Goal: Task Accomplishment & Management: Manage account settings

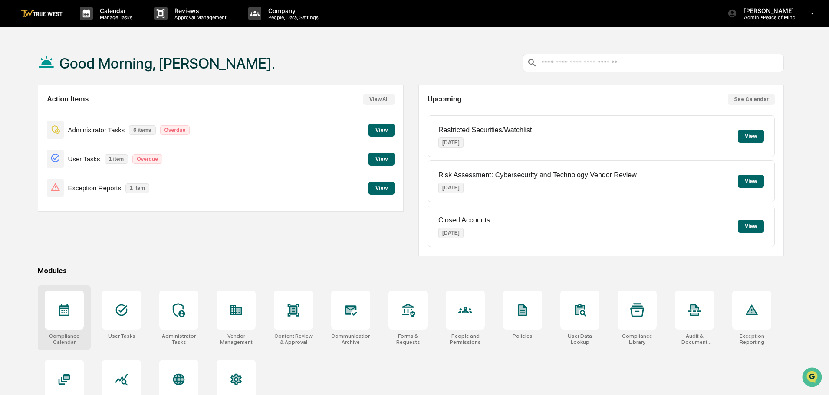
click at [68, 310] on icon at bounding box center [64, 310] width 14 height 14
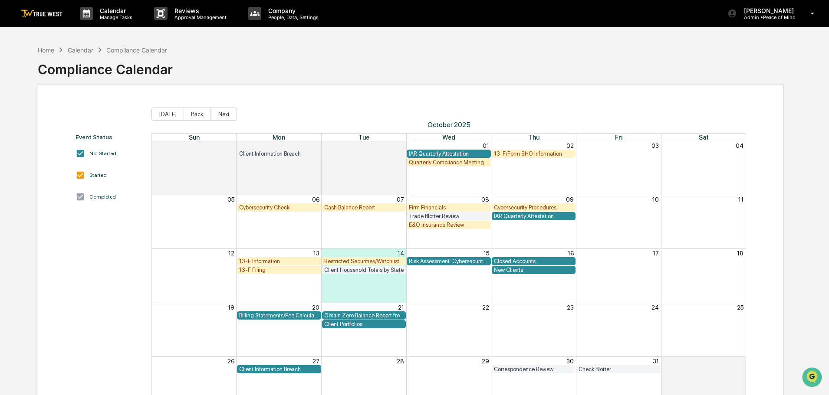
click at [508, 271] on div "New Clients" at bounding box center [534, 270] width 80 height 7
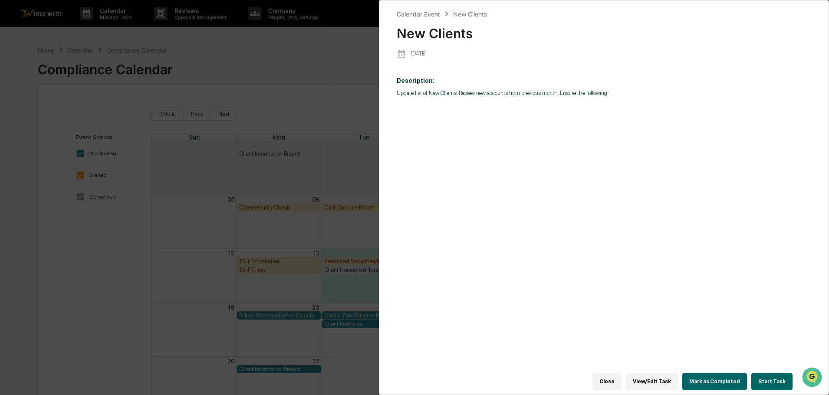
click at [771, 377] on button "Start Task" at bounding box center [771, 381] width 41 height 17
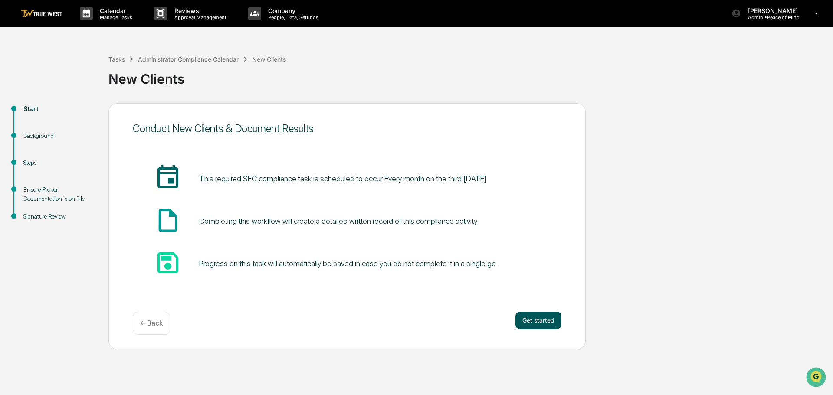
click at [534, 319] on button "Get started" at bounding box center [538, 320] width 46 height 17
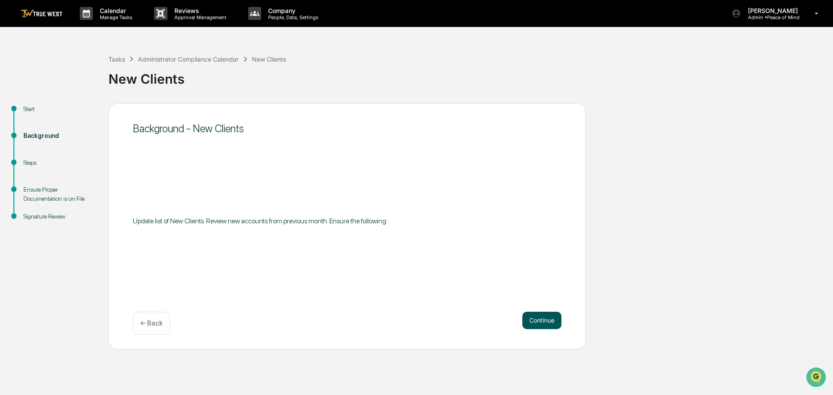
click at [534, 319] on button "Continue" at bounding box center [541, 320] width 39 height 17
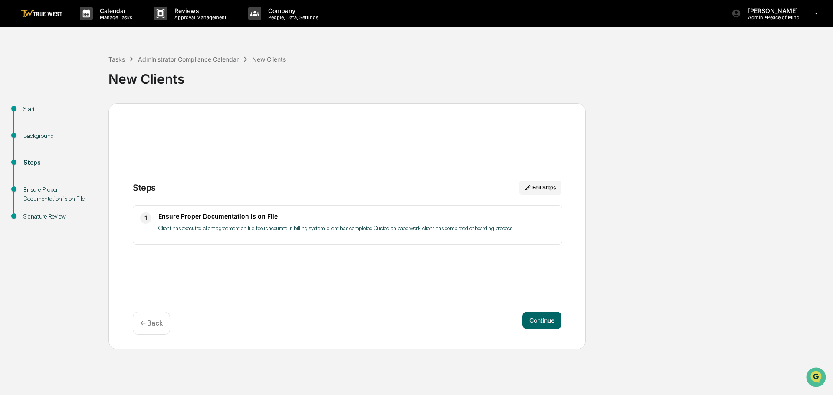
click at [534, 319] on button "Continue" at bounding box center [541, 320] width 39 height 17
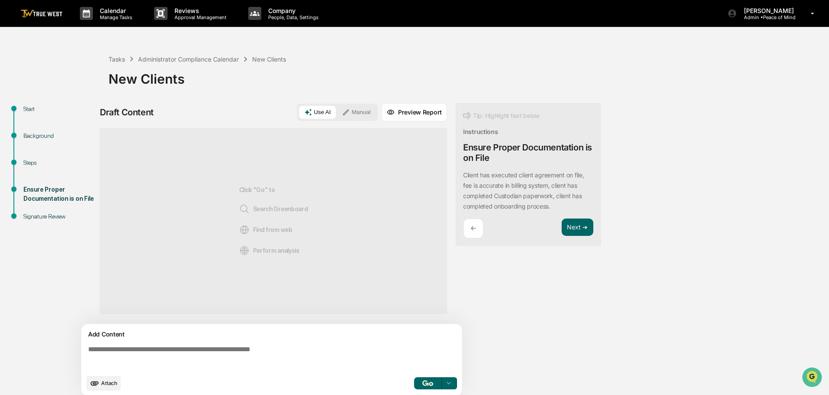
click at [362, 110] on button "Manual" at bounding box center [356, 112] width 39 height 13
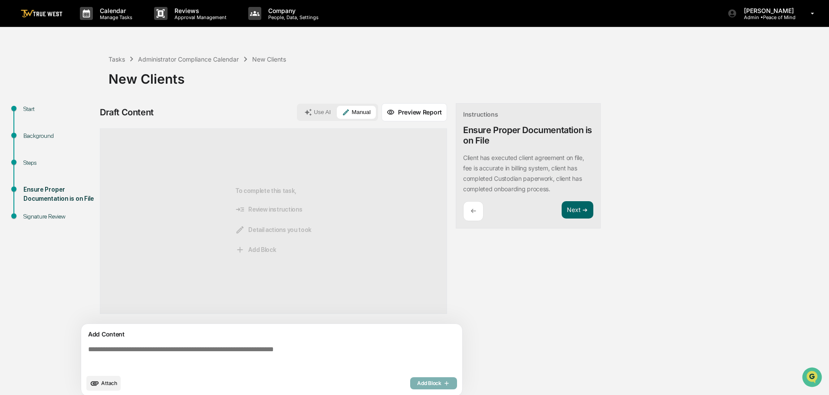
click at [88, 351] on textarea at bounding box center [273, 357] width 377 height 31
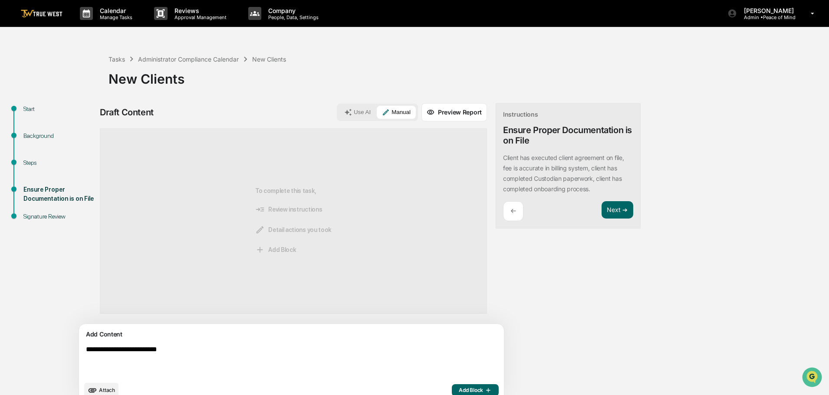
type textarea "**********"
click at [459, 387] on span "Add Block" at bounding box center [475, 390] width 33 height 7
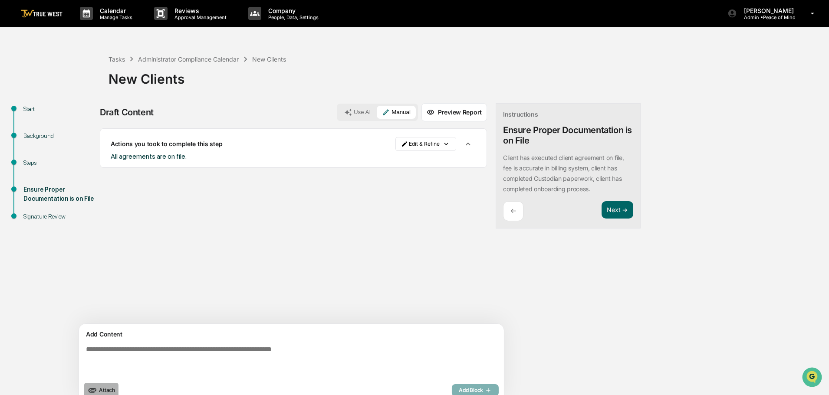
click at [108, 389] on span "Attach" at bounding box center [107, 390] width 16 height 7
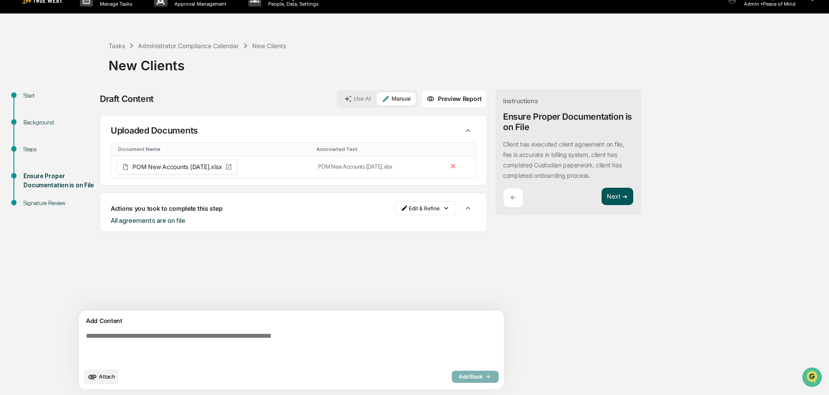
click at [601, 198] on button "Next ➔" at bounding box center [617, 197] width 32 height 18
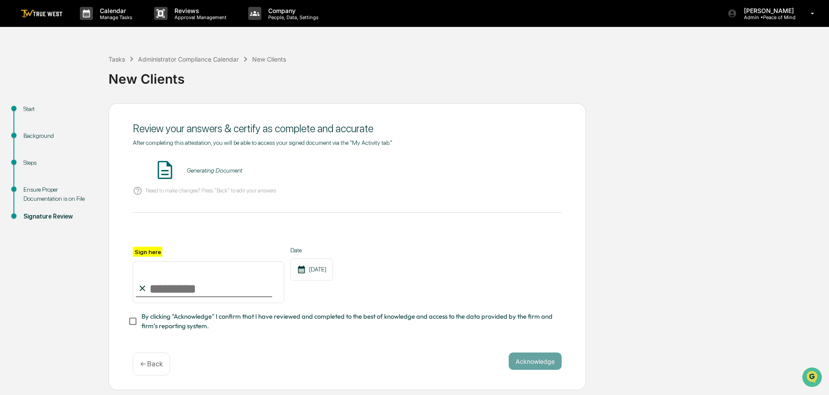
scroll to position [0, 0]
click at [518, 168] on button "VIEW" at bounding box center [512, 170] width 56 height 15
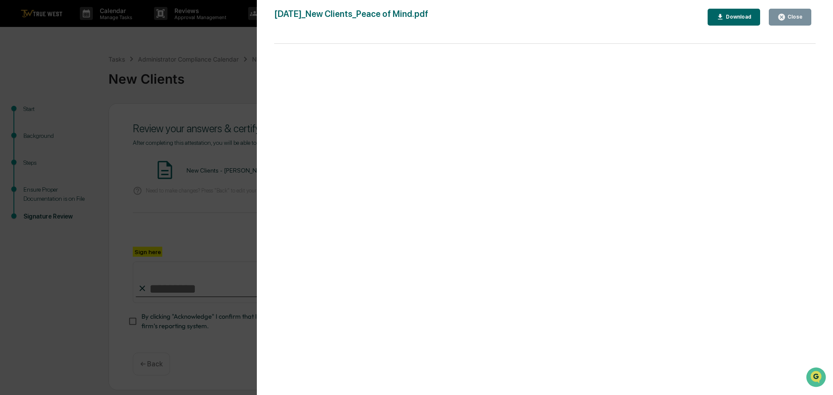
click at [185, 42] on div "Version History 10/14/2025, 06:33 PM Tammy Steffen 2025-10-14_New Clients_Peace…" at bounding box center [416, 197] width 833 height 395
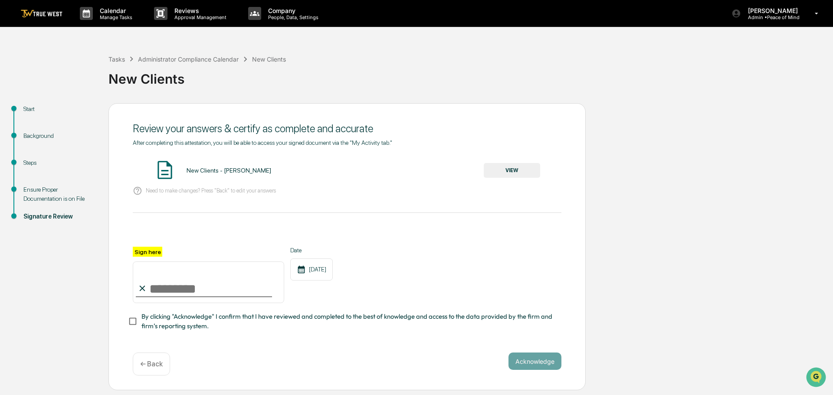
click at [168, 287] on input "Sign here" at bounding box center [208, 283] width 151 height 42
type input "**********"
click at [544, 362] on button "Acknowledge" at bounding box center [534, 361] width 53 height 17
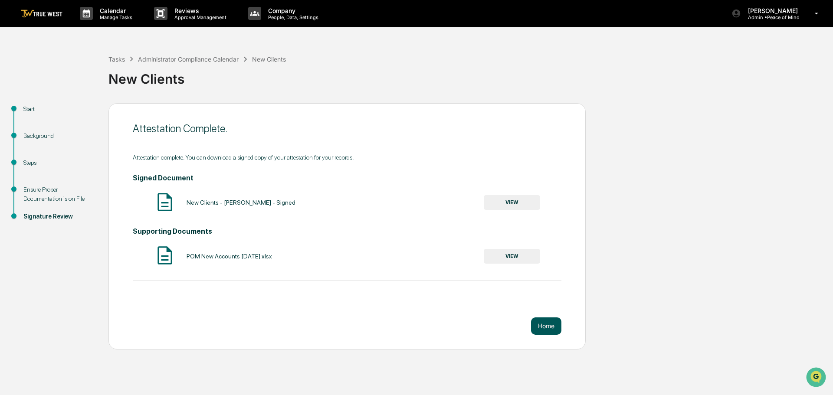
click at [548, 324] on button "Home" at bounding box center [546, 326] width 30 height 17
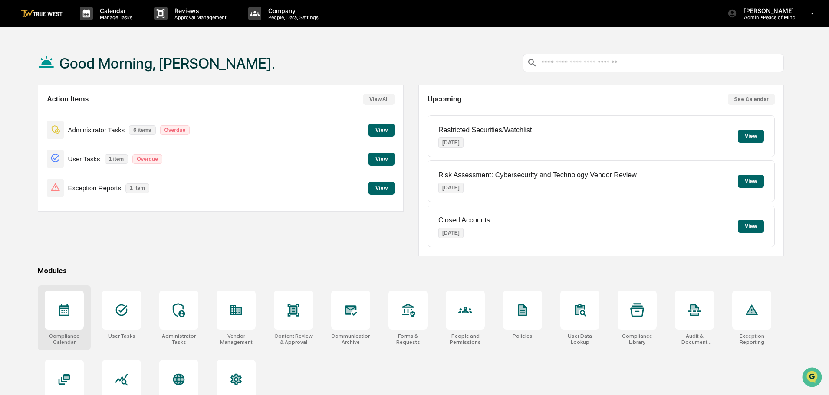
click at [64, 310] on icon at bounding box center [64, 311] width 10 height 12
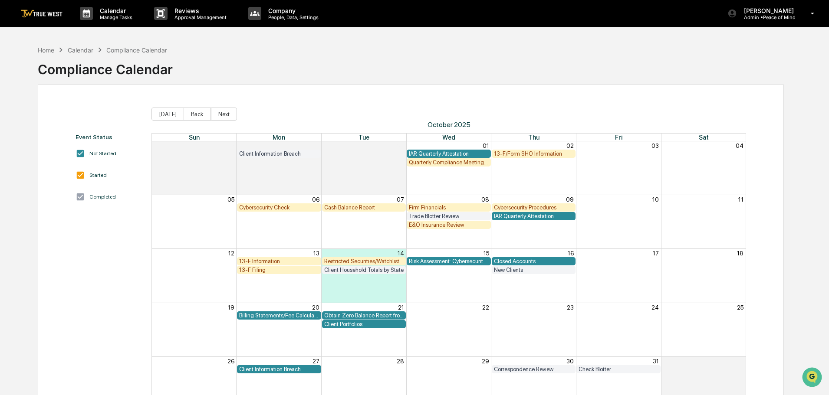
click at [435, 206] on div "Firm Financials" at bounding box center [449, 207] width 80 height 7
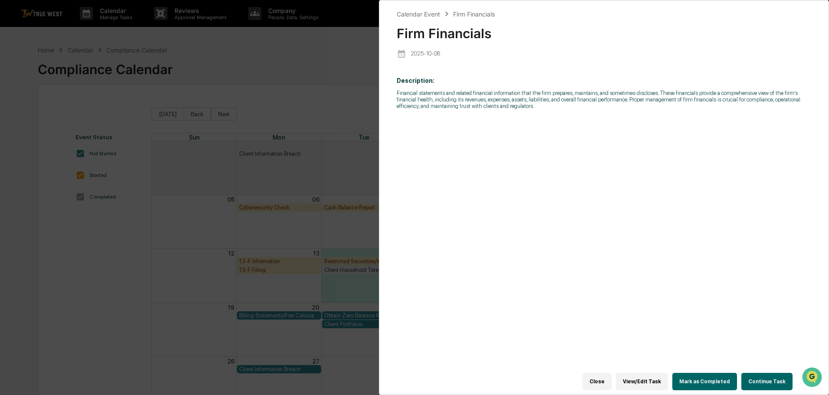
click at [770, 377] on button "Continue Task" at bounding box center [766, 381] width 51 height 17
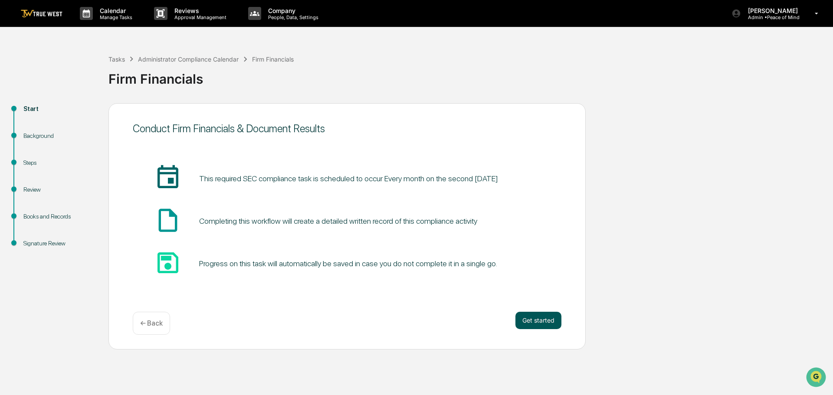
click at [533, 323] on button "Get started" at bounding box center [538, 320] width 46 height 17
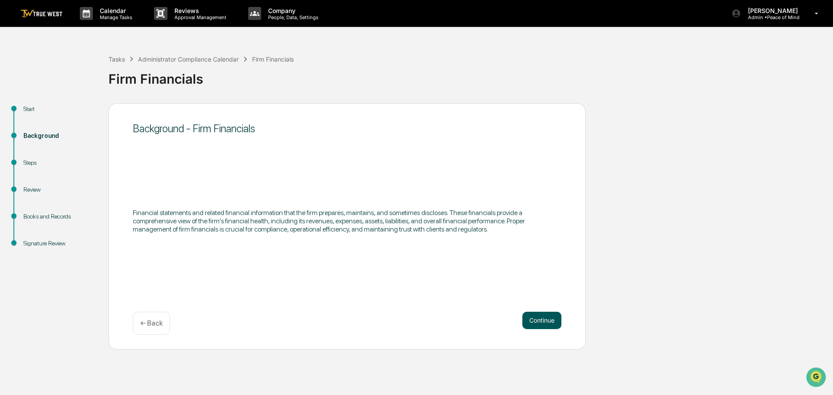
click at [535, 321] on button "Continue" at bounding box center [541, 320] width 39 height 17
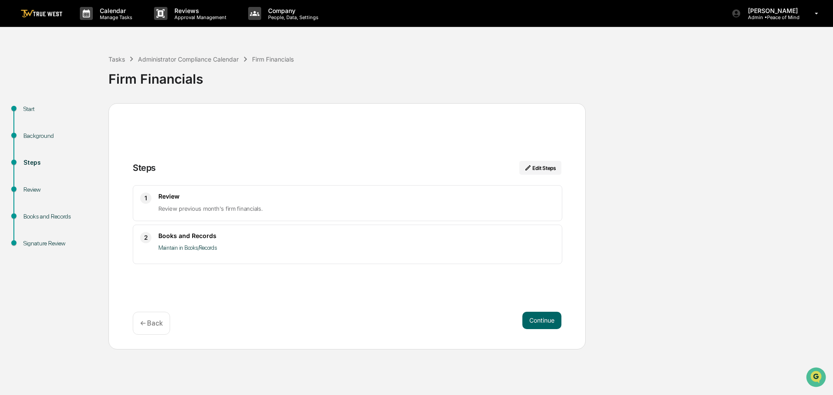
click at [535, 321] on button "Continue" at bounding box center [541, 320] width 39 height 17
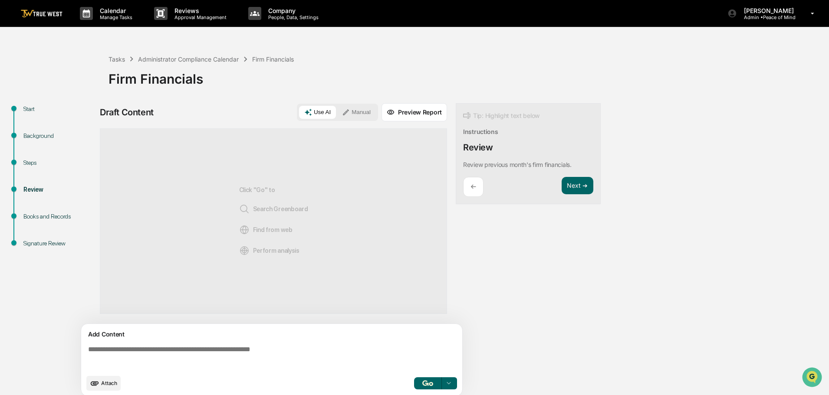
click at [357, 110] on button "Manual" at bounding box center [356, 112] width 39 height 13
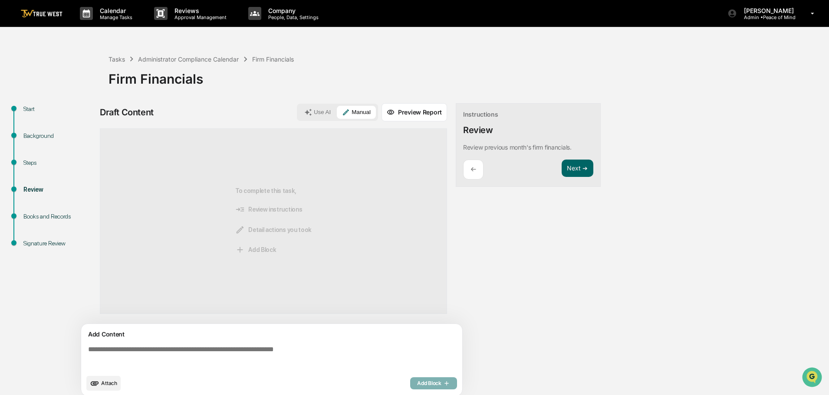
click at [86, 347] on textarea at bounding box center [273, 357] width 377 height 31
paste textarea "**********"
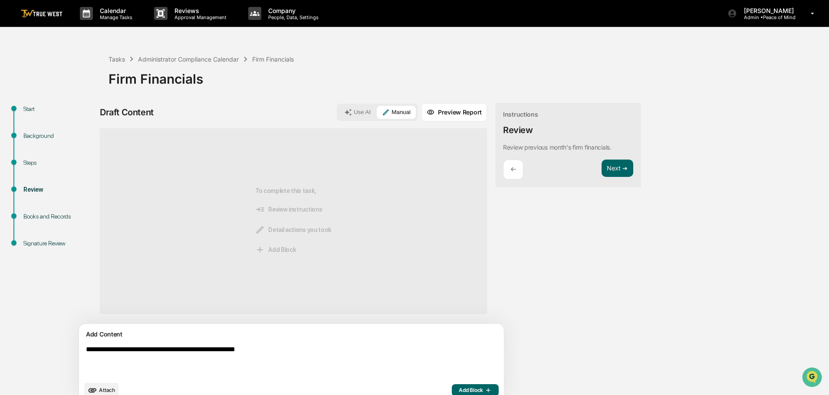
type textarea "**********"
click at [459, 389] on span "Add Block" at bounding box center [475, 390] width 33 height 7
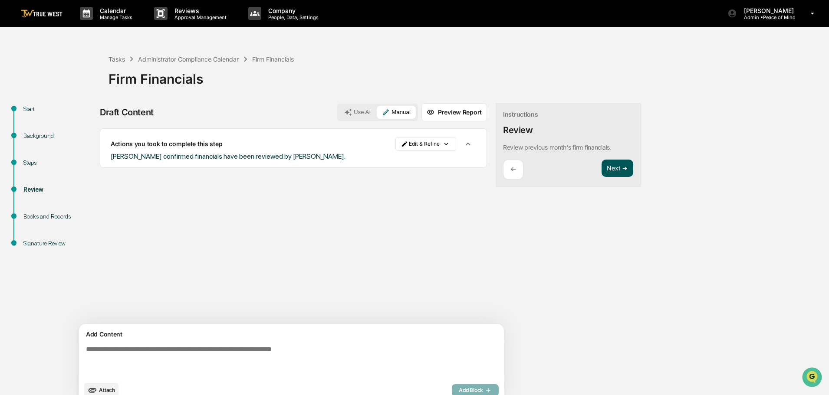
click at [601, 167] on button "Next ➔" at bounding box center [617, 169] width 32 height 18
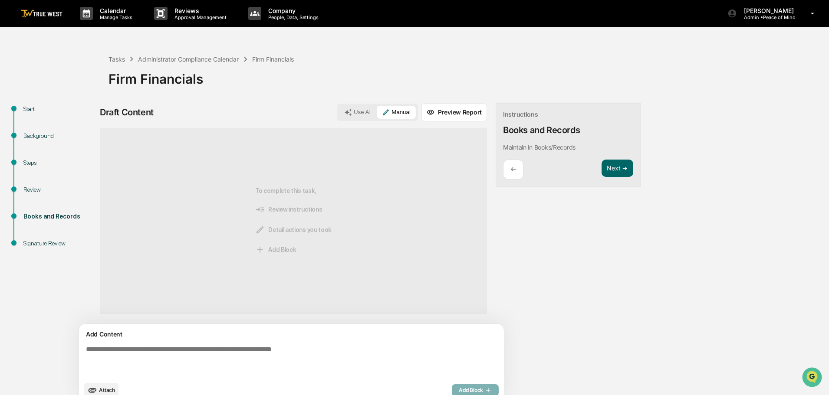
paste textarea "**********"
type textarea "**********"
click at [459, 391] on span "Add Block" at bounding box center [475, 390] width 33 height 7
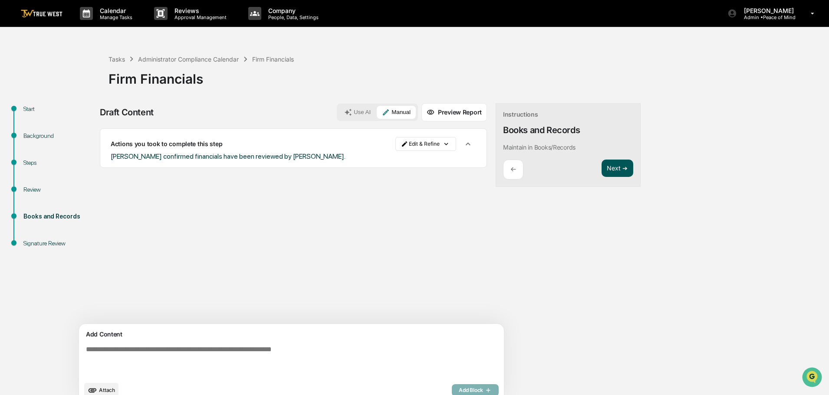
click at [601, 170] on button "Next ➔" at bounding box center [617, 169] width 32 height 18
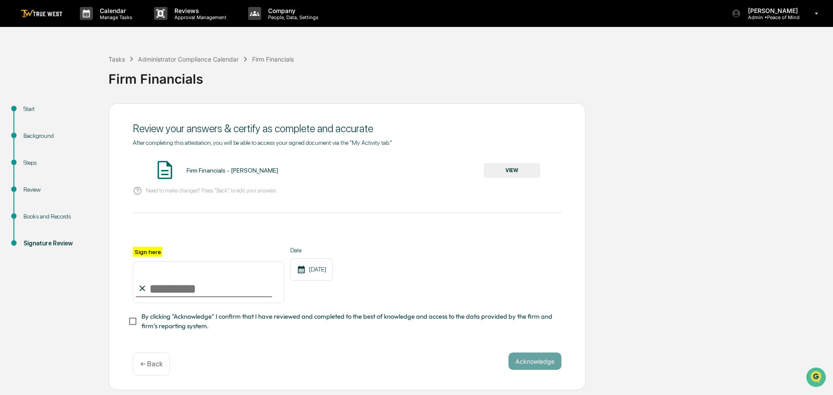
click at [508, 170] on button "VIEW" at bounding box center [512, 170] width 56 height 15
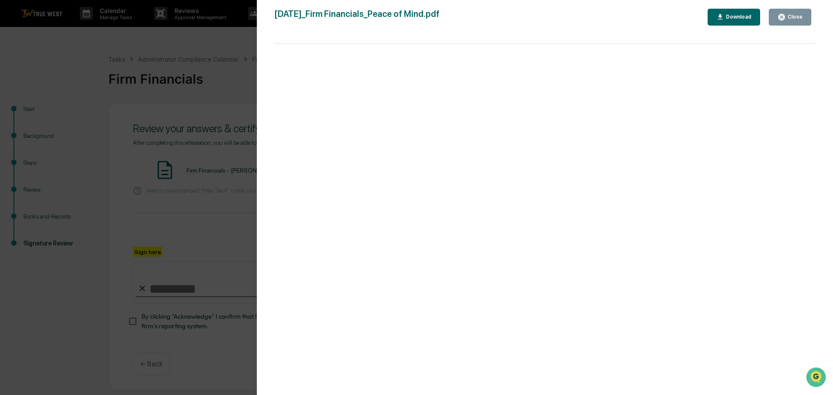
click at [224, 85] on div "Version History 10/14/2025, 06:33 PM Tammy Steffen 2025-10-14_Firm Financials_P…" at bounding box center [416, 197] width 833 height 395
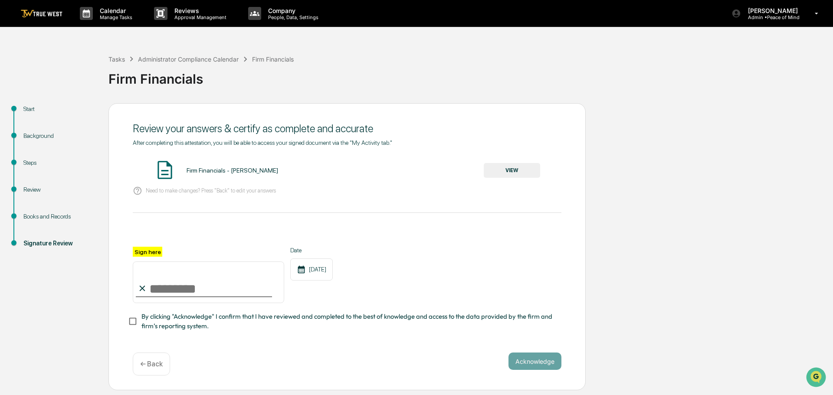
click at [173, 283] on input "Sign here" at bounding box center [208, 283] width 151 height 42
type input "**********"
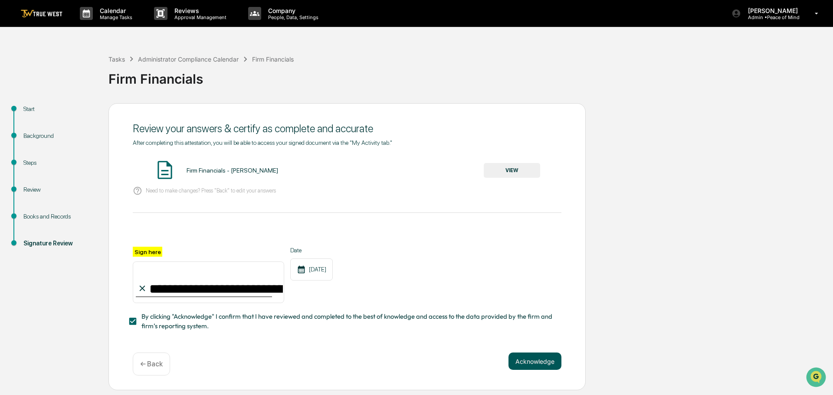
click at [537, 363] on button "Acknowledge" at bounding box center [534, 361] width 53 height 17
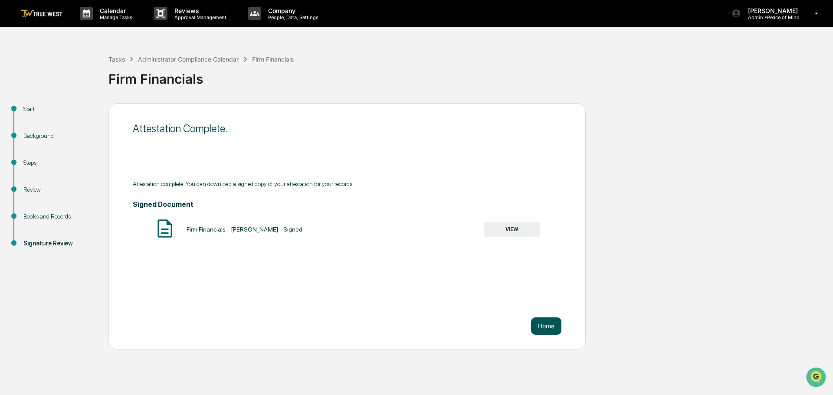
click at [544, 325] on button "Home" at bounding box center [546, 326] width 30 height 17
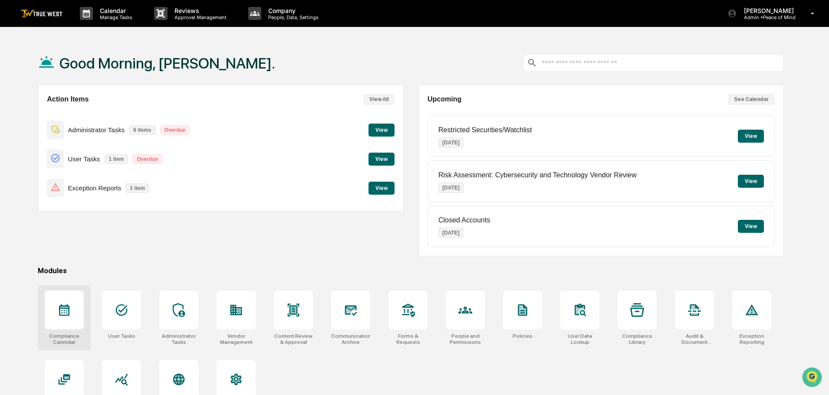
click at [62, 313] on icon at bounding box center [64, 311] width 10 height 12
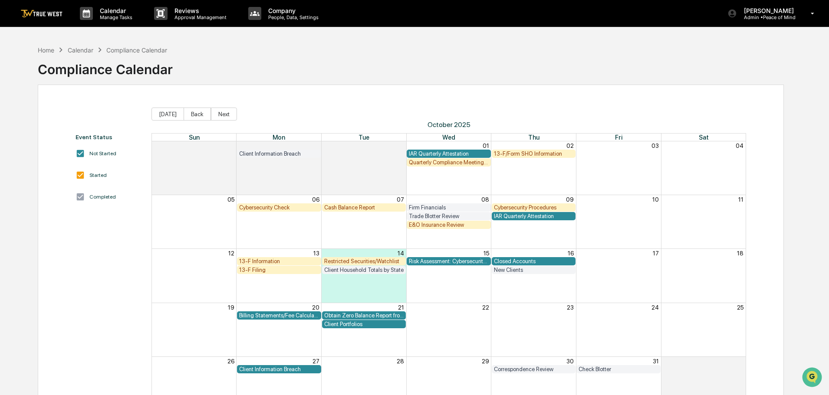
click at [270, 368] on div "Client Information Breach" at bounding box center [279, 369] width 80 height 7
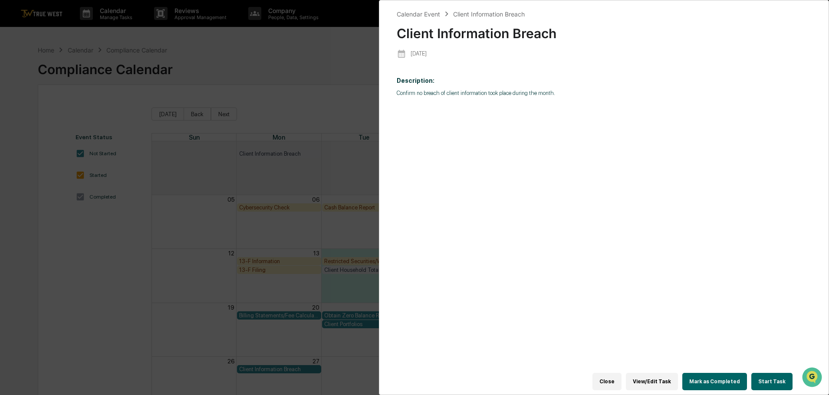
click at [771, 377] on button "Start Task" at bounding box center [771, 381] width 41 height 17
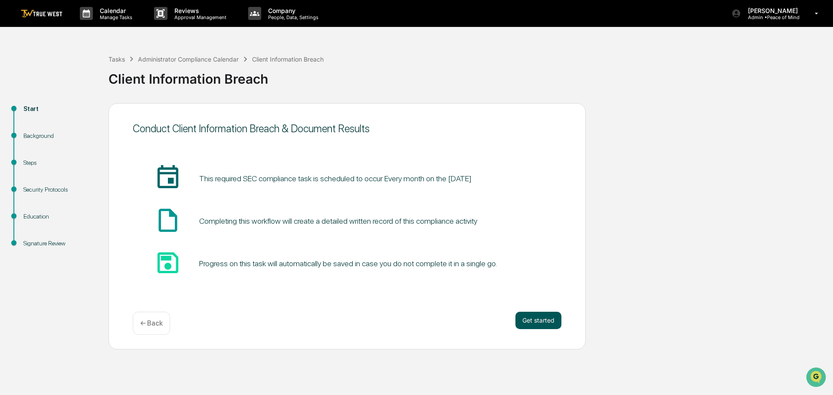
click at [542, 319] on button "Get started" at bounding box center [538, 320] width 46 height 17
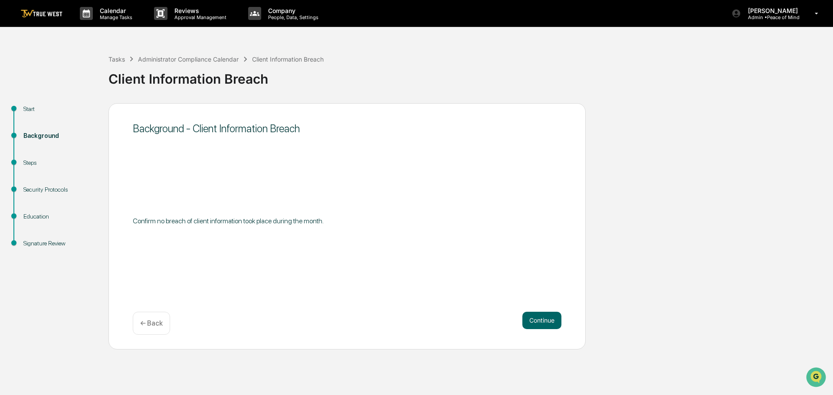
click at [542, 319] on button "Continue" at bounding box center [541, 320] width 39 height 17
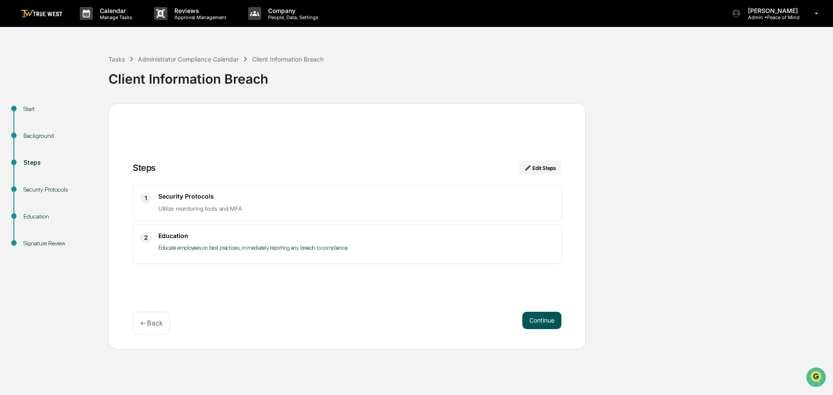
click at [538, 318] on button "Continue" at bounding box center [541, 320] width 39 height 17
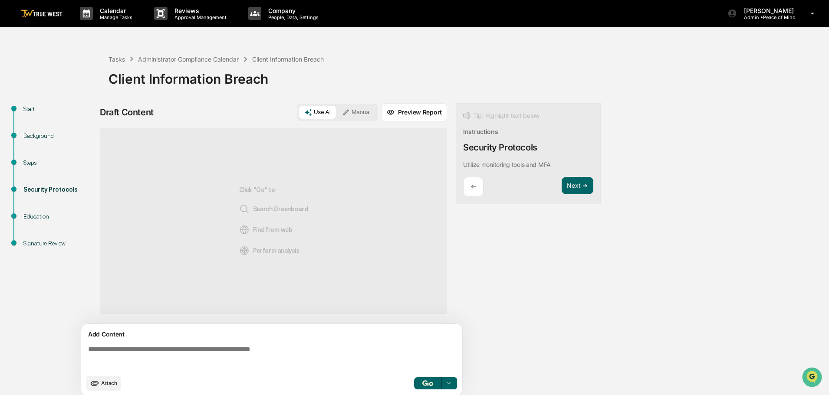
click at [357, 112] on button "Manual" at bounding box center [356, 112] width 39 height 13
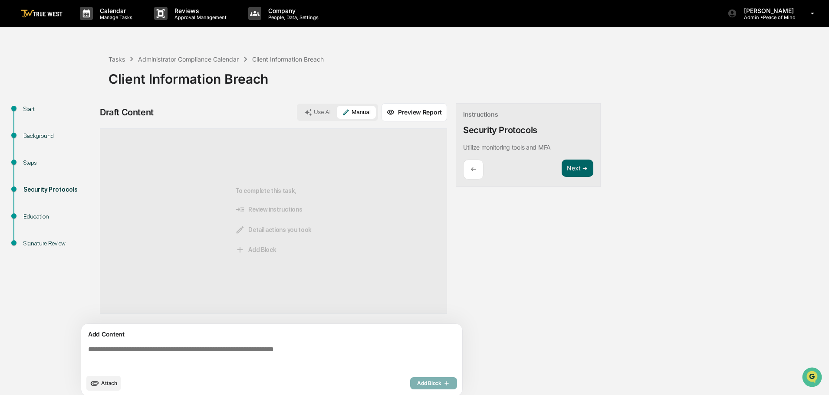
click at [88, 350] on textarea at bounding box center [273, 357] width 377 height 31
paste textarea "**********"
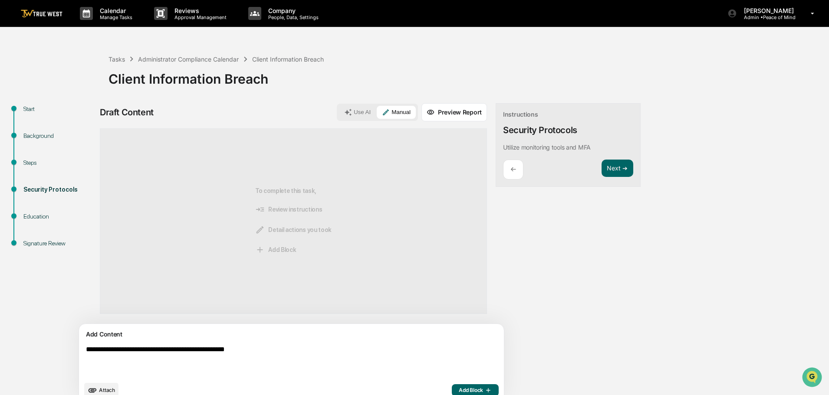
type textarea "**********"
click at [459, 387] on span "Add Block" at bounding box center [475, 390] width 33 height 7
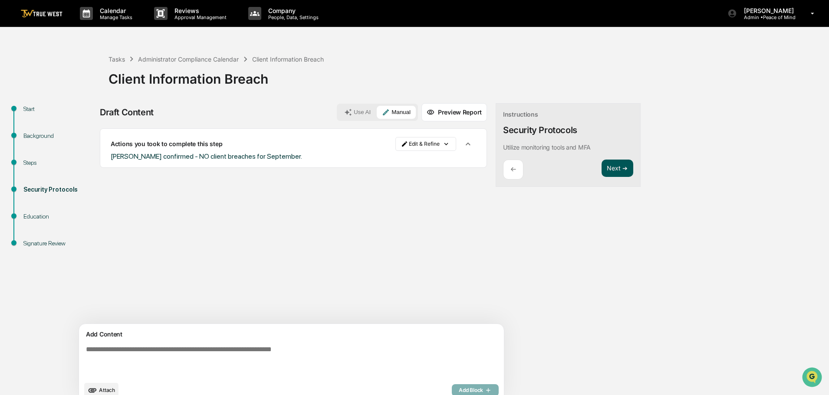
click at [601, 167] on button "Next ➔" at bounding box center [617, 169] width 32 height 18
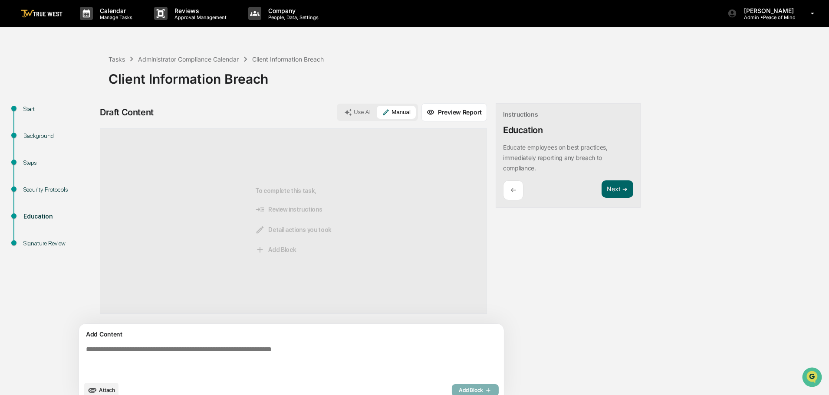
paste textarea "**********"
type textarea "**********"
click at [459, 390] on span "Add Block" at bounding box center [475, 390] width 33 height 7
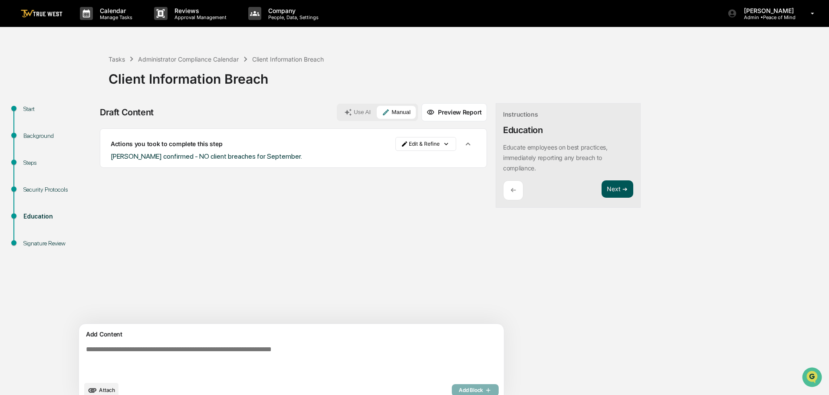
click at [601, 189] on button "Next ➔" at bounding box center [617, 189] width 32 height 18
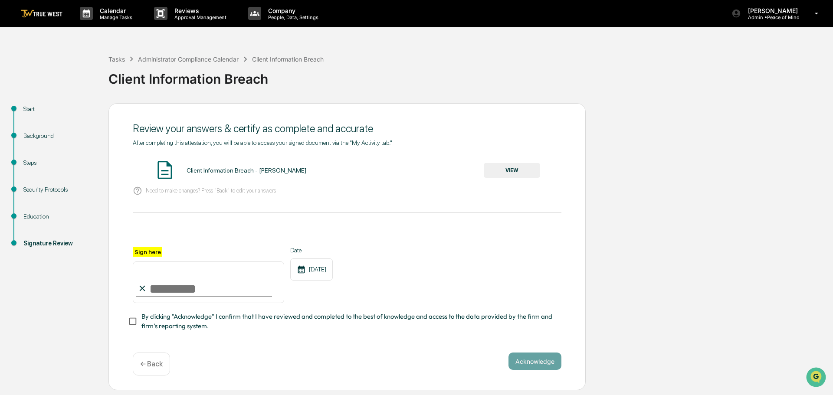
click at [513, 169] on button "VIEW" at bounding box center [512, 170] width 56 height 15
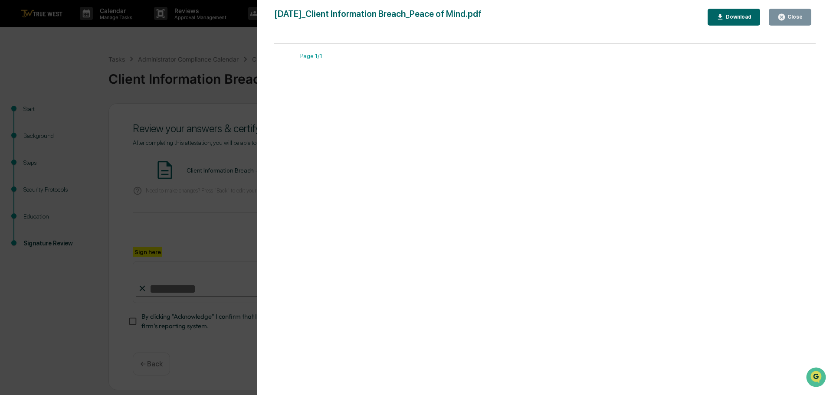
drag, startPoint x: 225, startPoint y: 49, endPoint x: 184, endPoint y: 90, distance: 58.0
click at [218, 51] on div "Version History 10/14/2025, 06:35 PM Tammy Steffen 2025-10-14_Client Informatio…" at bounding box center [416, 197] width 833 height 395
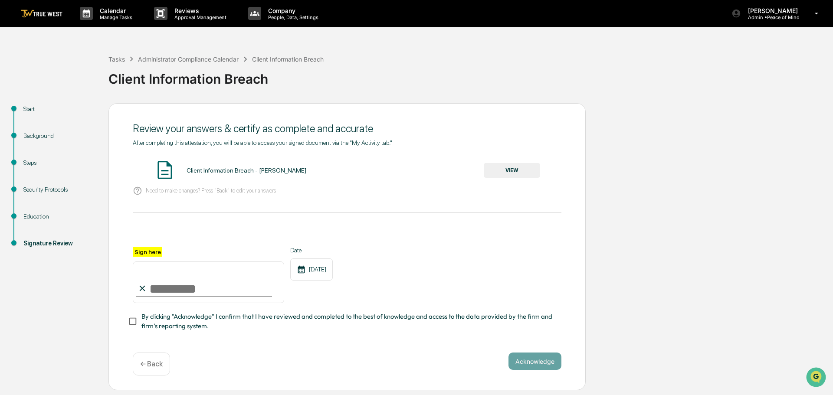
click at [164, 288] on input "Sign here" at bounding box center [208, 283] width 151 height 42
type input "**********"
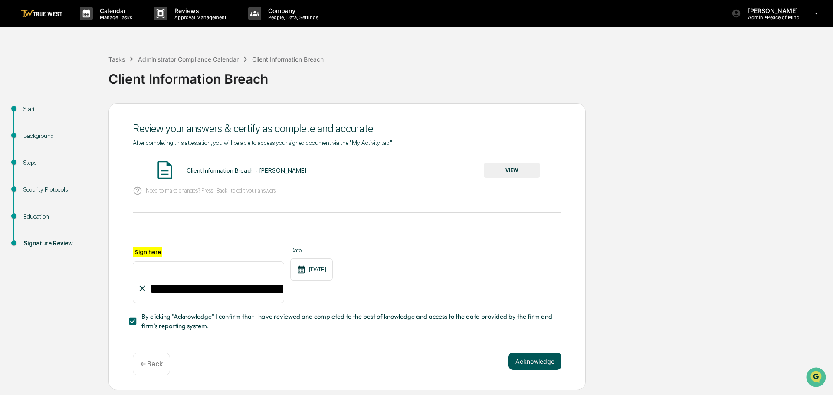
click at [533, 362] on button "Acknowledge" at bounding box center [534, 361] width 53 height 17
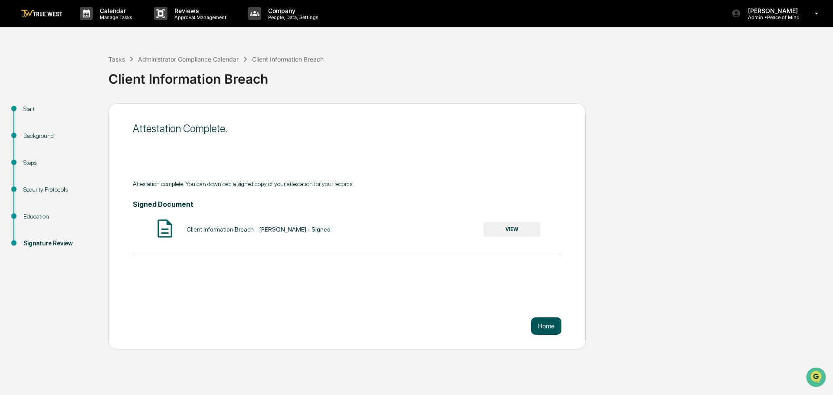
click at [551, 327] on button "Home" at bounding box center [546, 326] width 30 height 17
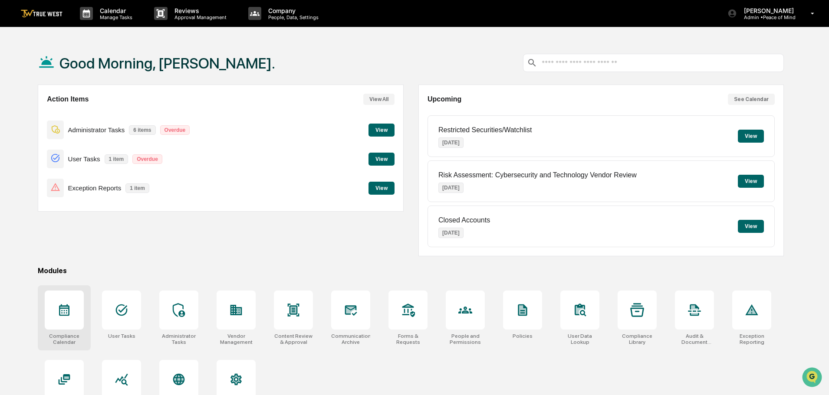
click at [59, 315] on icon at bounding box center [64, 311] width 10 height 12
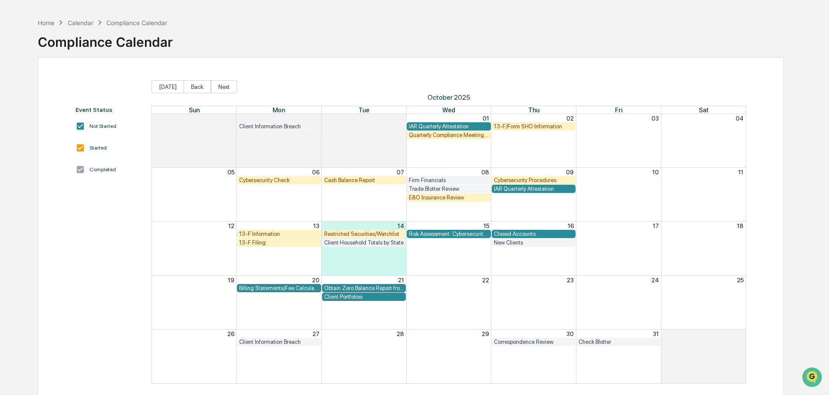
scroll to position [41, 0]
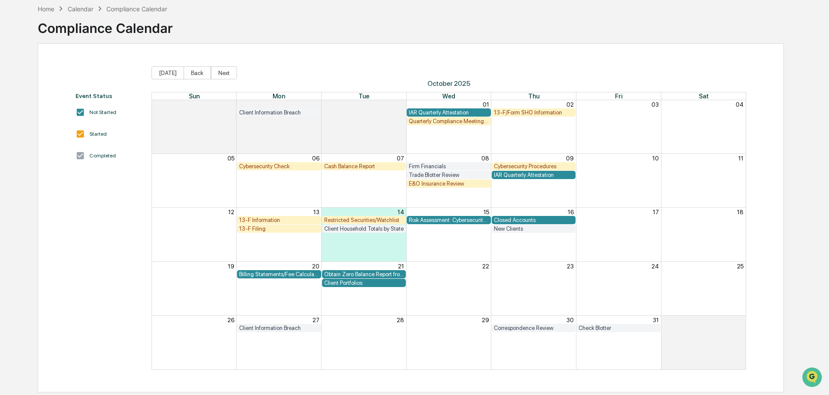
click at [515, 220] on div "Closed Accounts" at bounding box center [534, 220] width 80 height 7
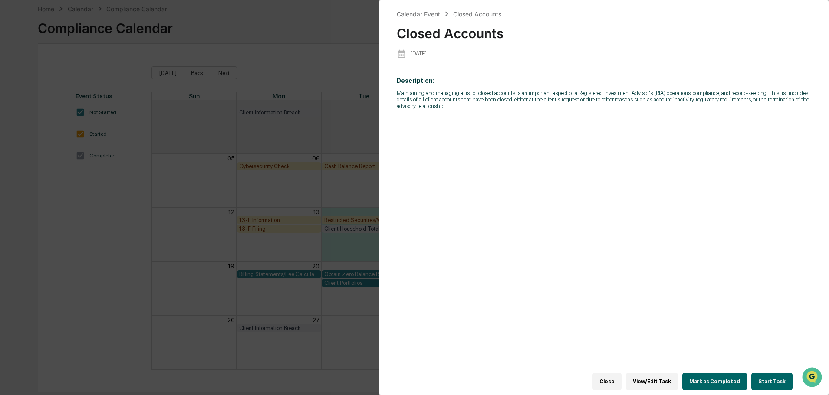
click at [769, 376] on button "Start Task" at bounding box center [771, 381] width 41 height 17
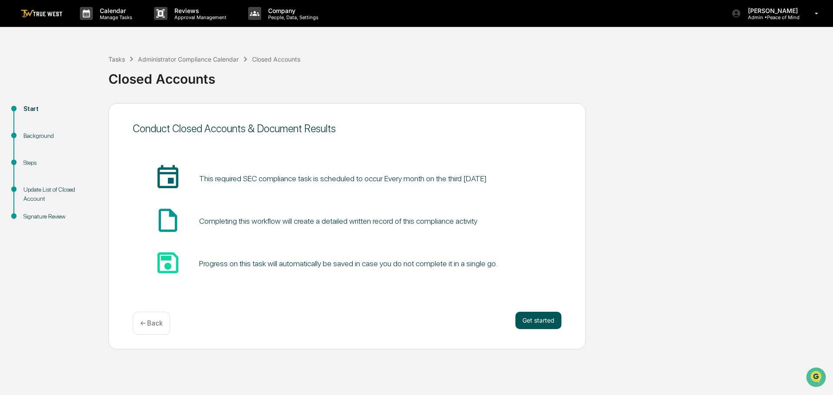
click at [536, 321] on button "Get started" at bounding box center [538, 320] width 46 height 17
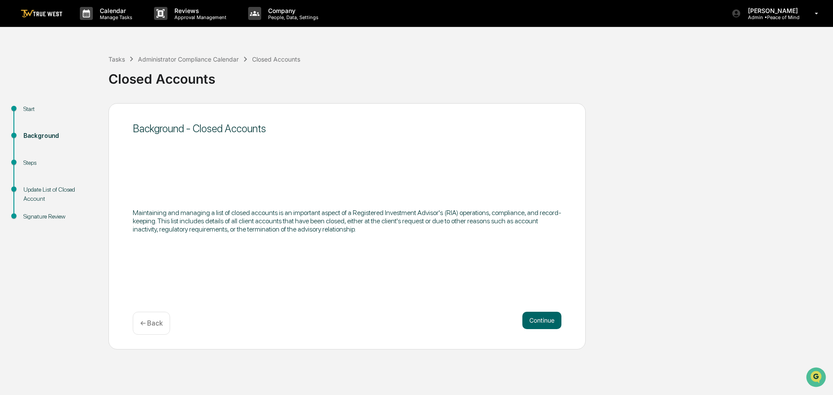
click at [536, 321] on button "Continue" at bounding box center [541, 320] width 39 height 17
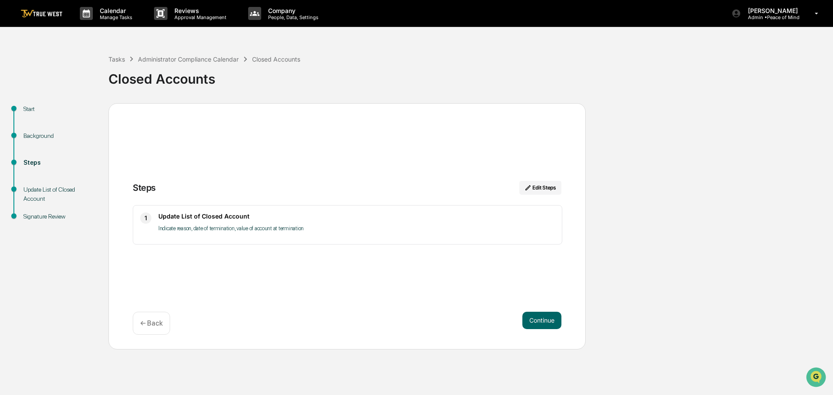
click at [536, 321] on button "Continue" at bounding box center [541, 320] width 39 height 17
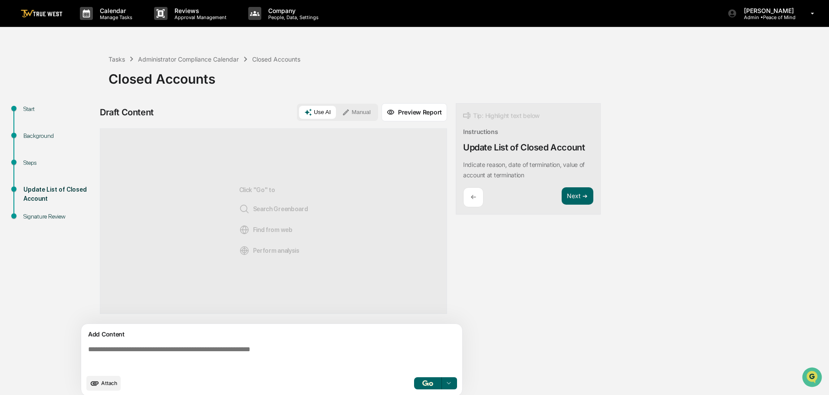
click at [361, 109] on button "Manual" at bounding box center [356, 112] width 39 height 13
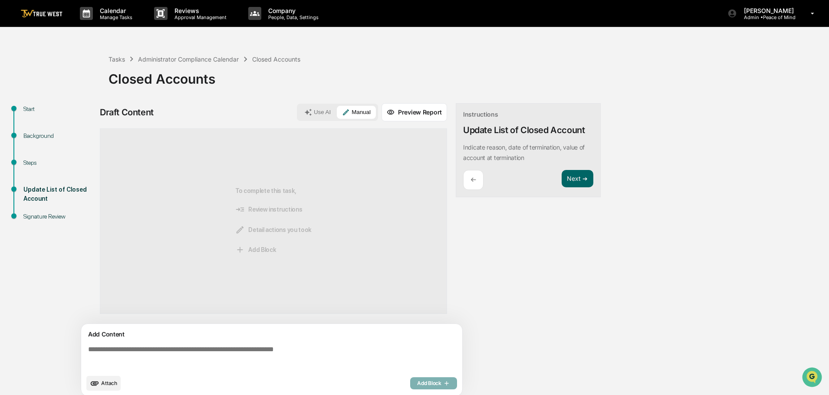
click at [85, 349] on textarea at bounding box center [273, 357] width 377 height 31
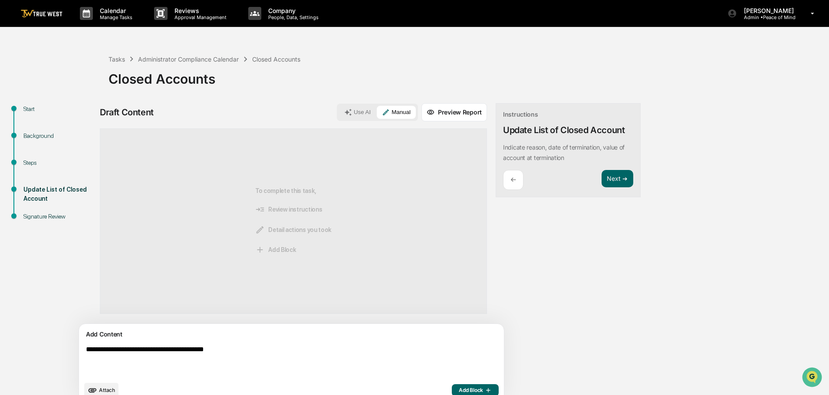
type textarea "**********"
click at [459, 388] on span "Add Block" at bounding box center [475, 390] width 33 height 7
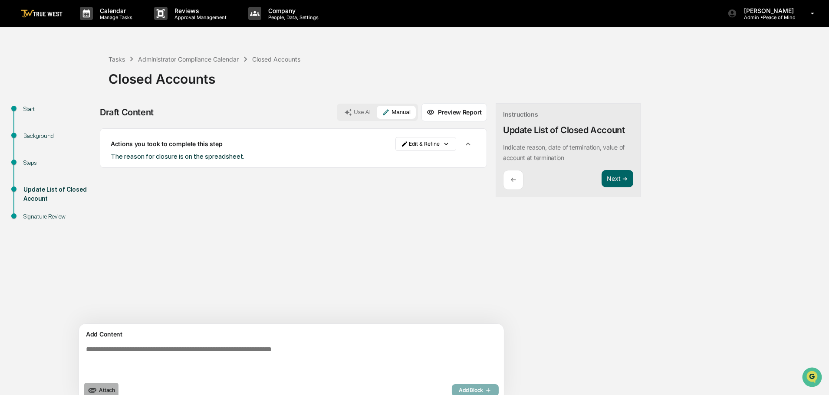
click at [106, 390] on span "Attach" at bounding box center [107, 390] width 16 height 7
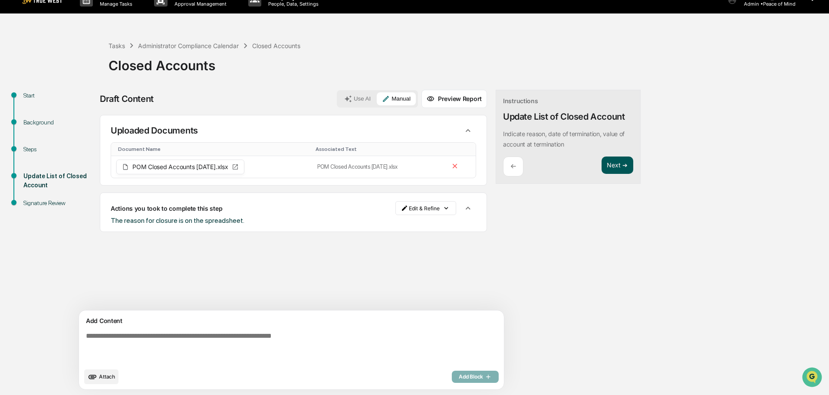
click at [601, 166] on button "Next ➔" at bounding box center [617, 166] width 32 height 18
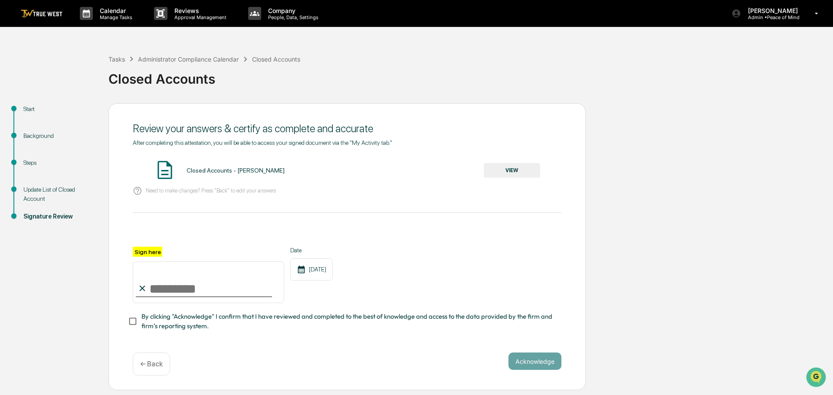
click at [506, 168] on button "VIEW" at bounding box center [512, 170] width 56 height 15
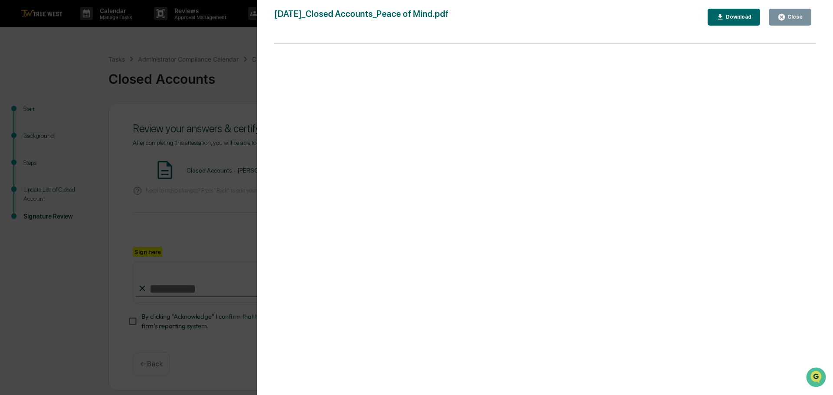
click at [208, 62] on div "Version History 10/14/2025, 06:36 PM Tammy Steffen 2025-10-14_Closed Accounts_P…" at bounding box center [416, 197] width 833 height 395
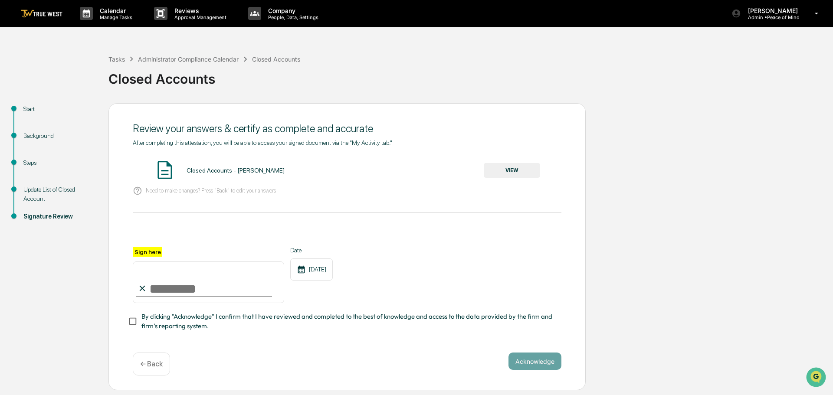
click at [200, 282] on input "Sign here" at bounding box center [208, 283] width 151 height 42
type input "**********"
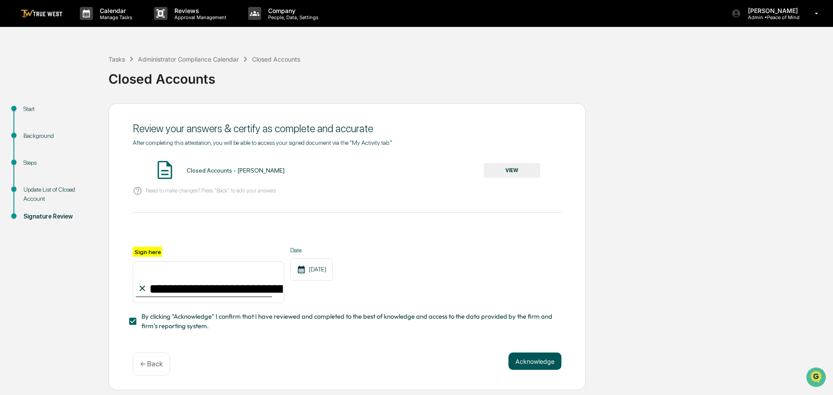
click at [539, 362] on button "Acknowledge" at bounding box center [534, 361] width 53 height 17
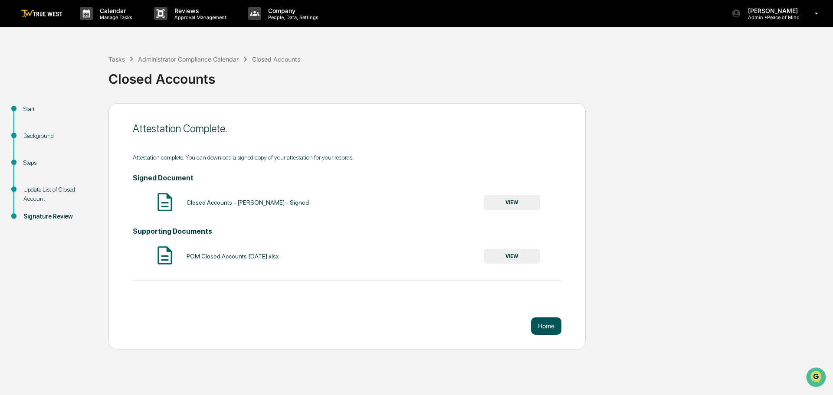
click at [538, 323] on button "Home" at bounding box center [546, 326] width 30 height 17
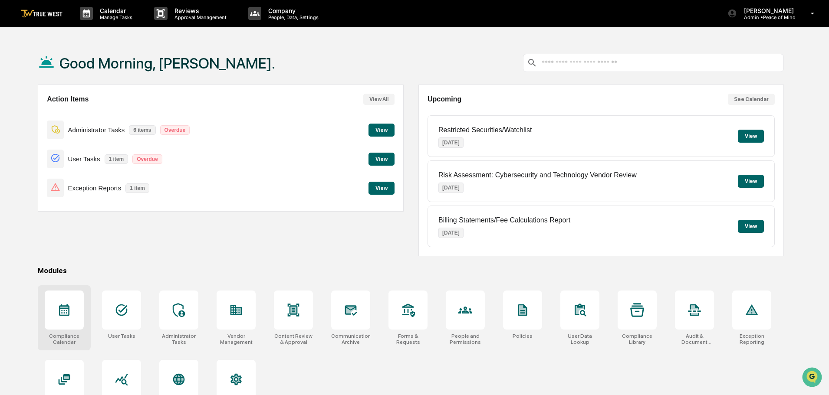
click at [61, 308] on icon at bounding box center [64, 311] width 10 height 12
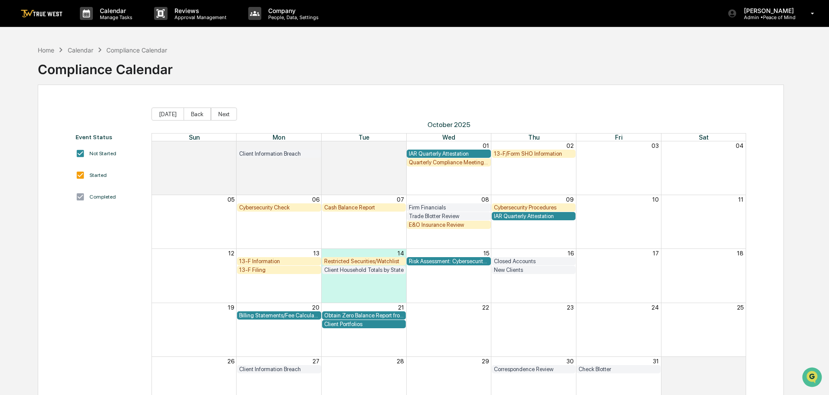
click at [347, 262] on div "Restricted Securities/Watchlist" at bounding box center [364, 261] width 80 height 7
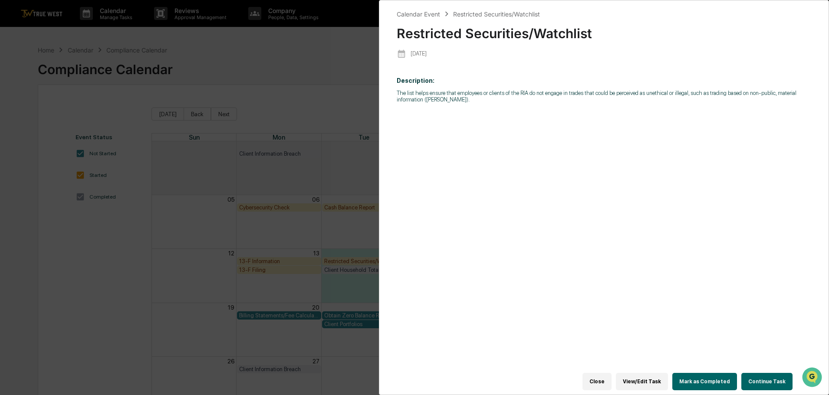
click at [771, 376] on button "Continue Task" at bounding box center [766, 381] width 51 height 17
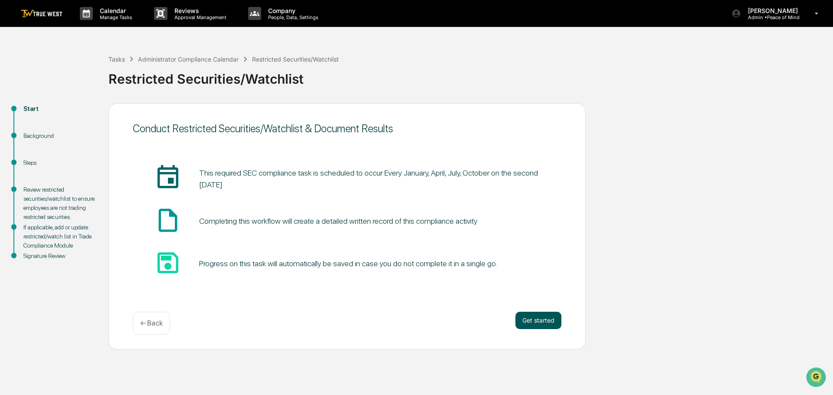
click at [537, 320] on button "Get started" at bounding box center [538, 320] width 46 height 17
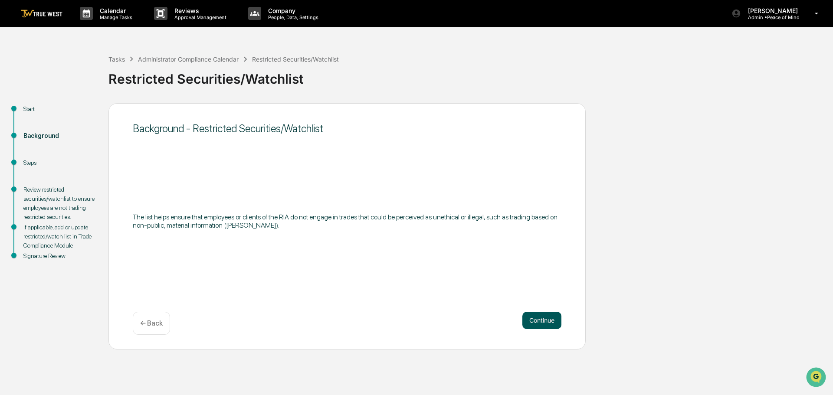
click at [537, 320] on button "Continue" at bounding box center [541, 320] width 39 height 17
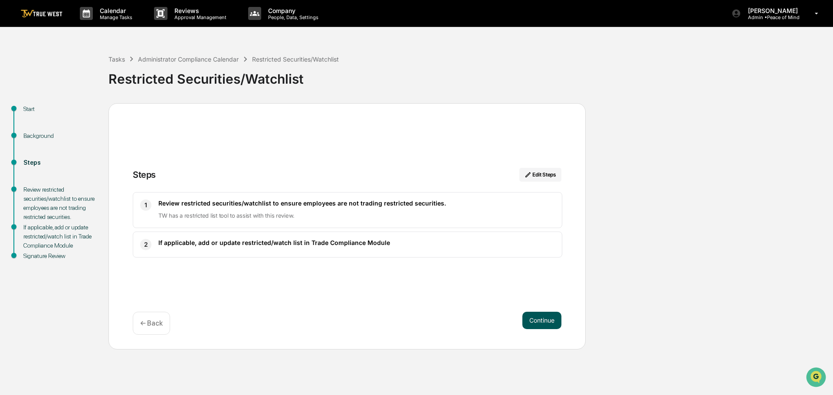
click at [544, 317] on button "Continue" at bounding box center [541, 320] width 39 height 17
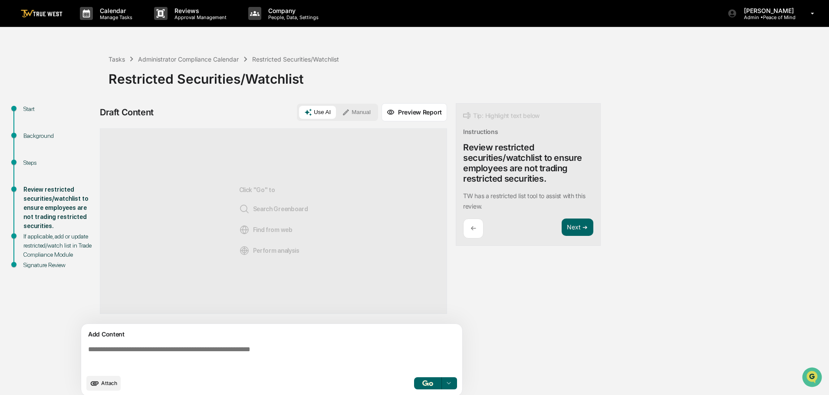
click at [362, 112] on button "Manual" at bounding box center [356, 112] width 39 height 13
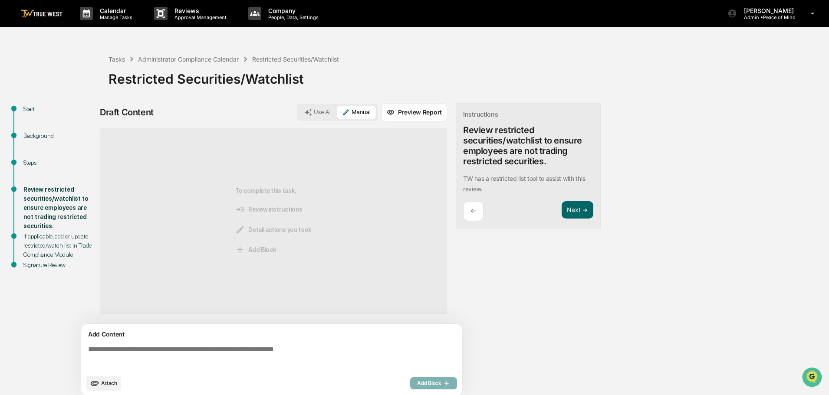
click at [88, 351] on textarea at bounding box center [273, 357] width 377 height 31
paste textarea "**********"
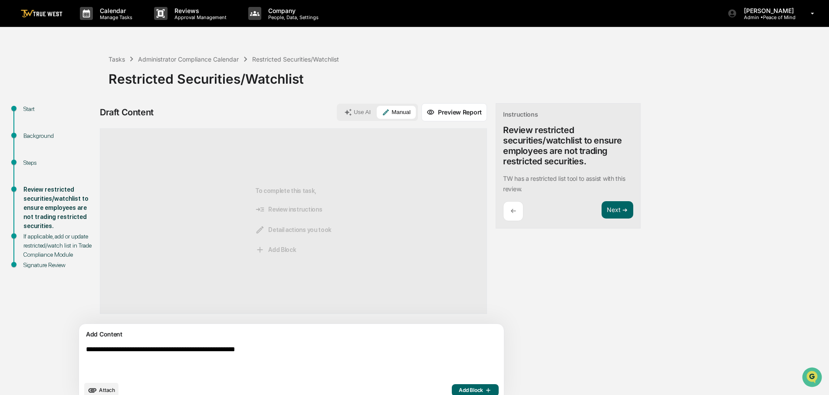
click at [158, 351] on textarea "**********" at bounding box center [270, 361] width 377 height 38
type textarea "**********"
click at [459, 387] on span "Add Block" at bounding box center [475, 390] width 33 height 7
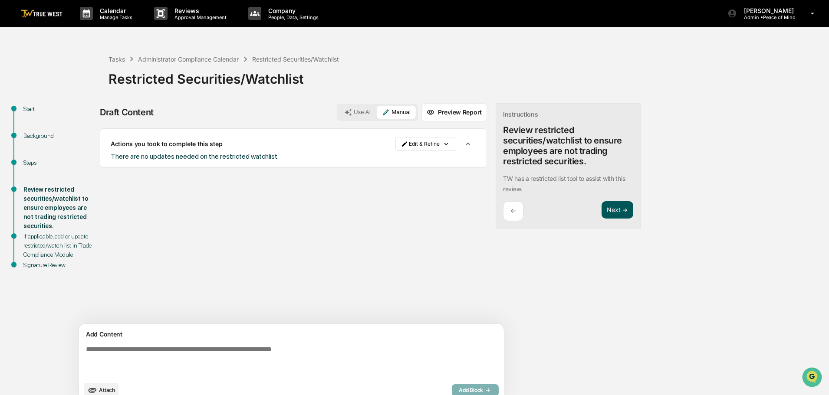
click at [601, 211] on button "Next ➔" at bounding box center [617, 210] width 32 height 18
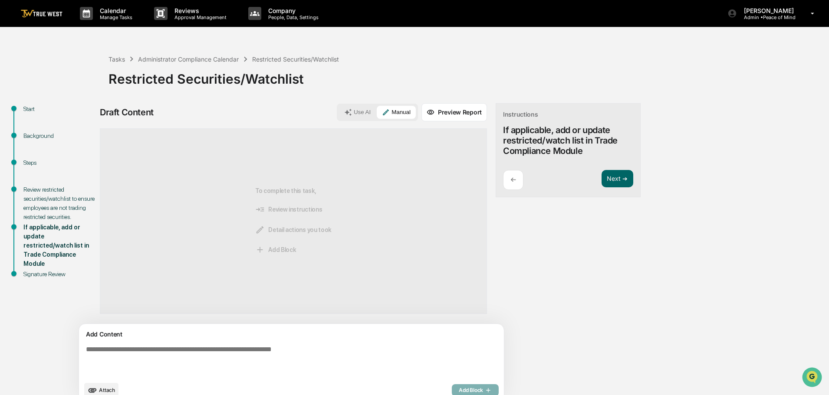
click at [86, 350] on textarea at bounding box center [270, 361] width 377 height 38
paste textarea "**********"
type textarea "**********"
click at [459, 390] on span "Add Block" at bounding box center [475, 390] width 33 height 7
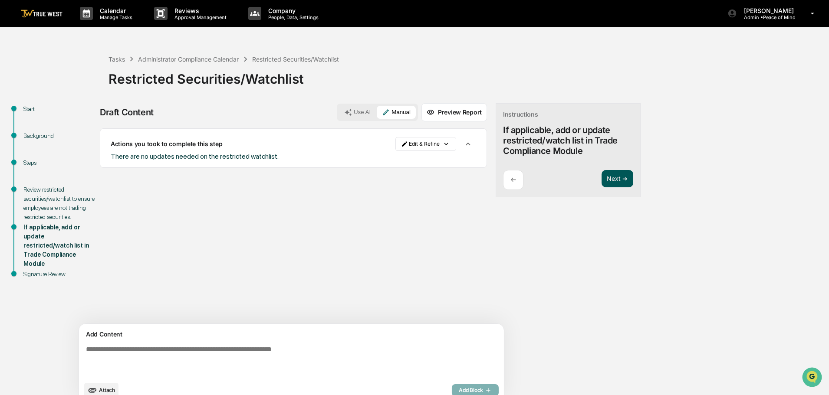
click at [601, 176] on button "Next ➔" at bounding box center [617, 179] width 32 height 18
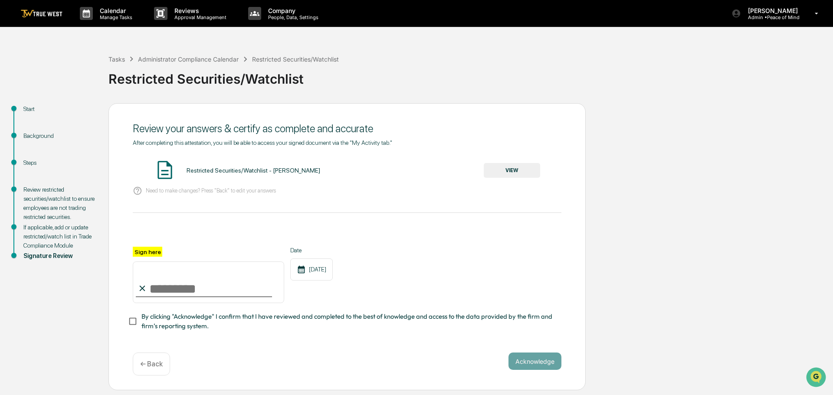
click at [514, 170] on button "VIEW" at bounding box center [512, 170] width 56 height 15
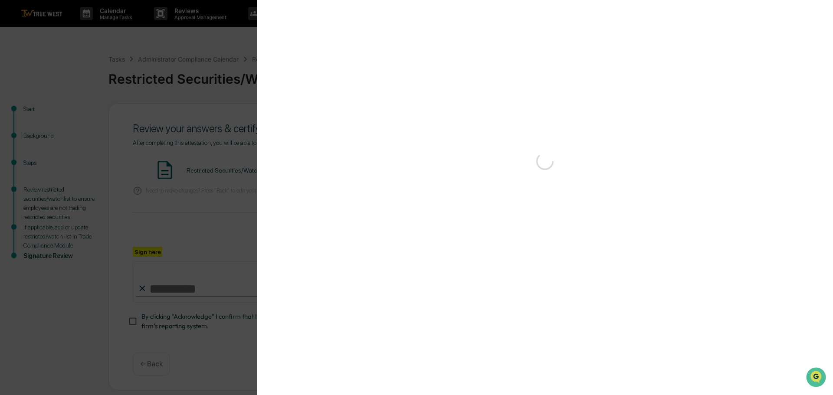
click at [191, 43] on div "Version History" at bounding box center [416, 197] width 833 height 395
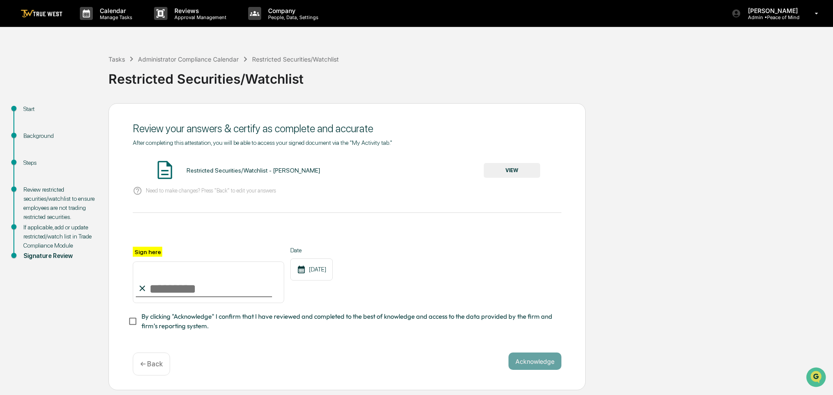
click at [166, 285] on input "Sign here" at bounding box center [208, 283] width 151 height 42
type input "**********"
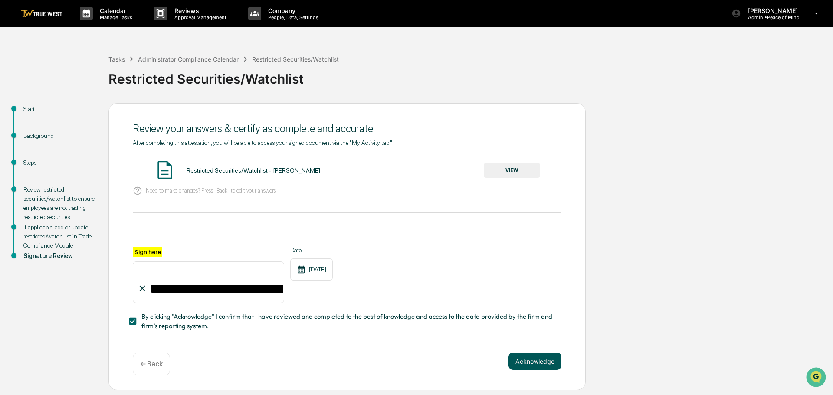
click at [531, 365] on button "Acknowledge" at bounding box center [534, 361] width 53 height 17
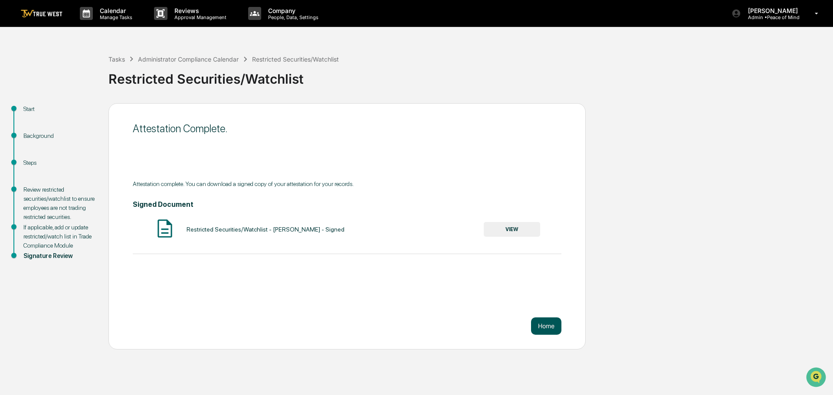
click at [547, 327] on button "Home" at bounding box center [546, 326] width 30 height 17
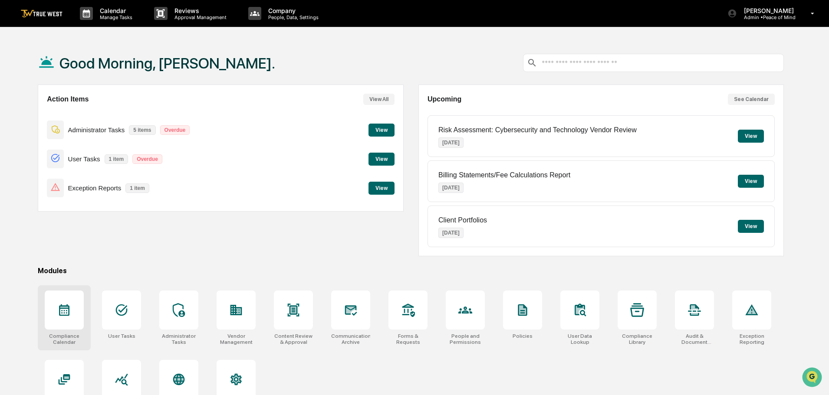
click at [62, 308] on icon at bounding box center [64, 311] width 10 height 12
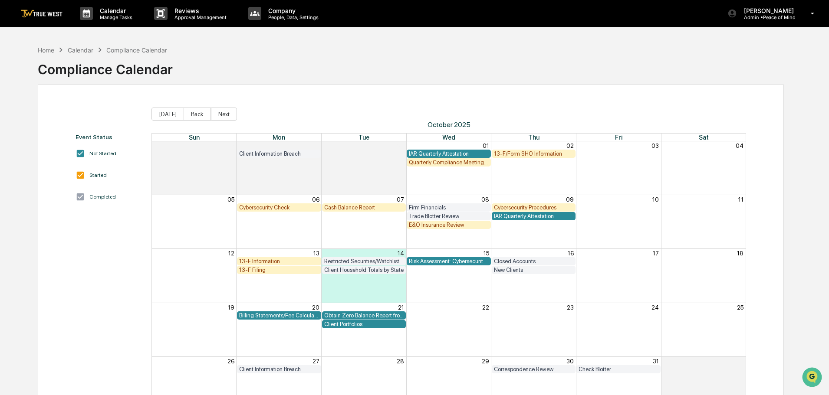
click at [423, 163] on div "Quarterly Compliance Meeting with Executive Team" at bounding box center [449, 162] width 80 height 7
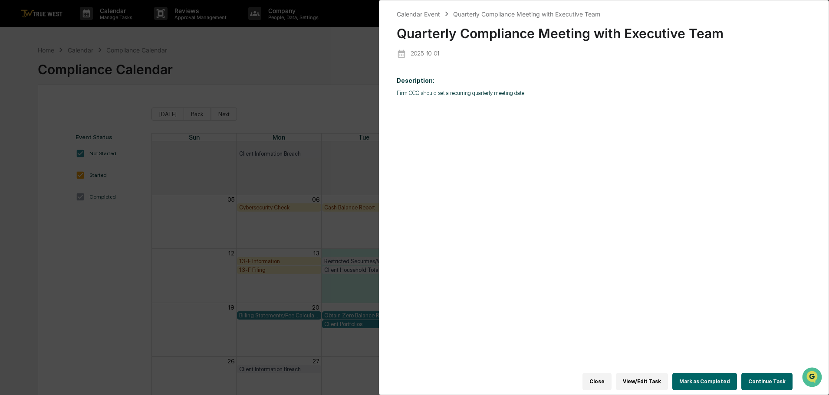
click at [758, 378] on button "Continue Task" at bounding box center [766, 381] width 51 height 17
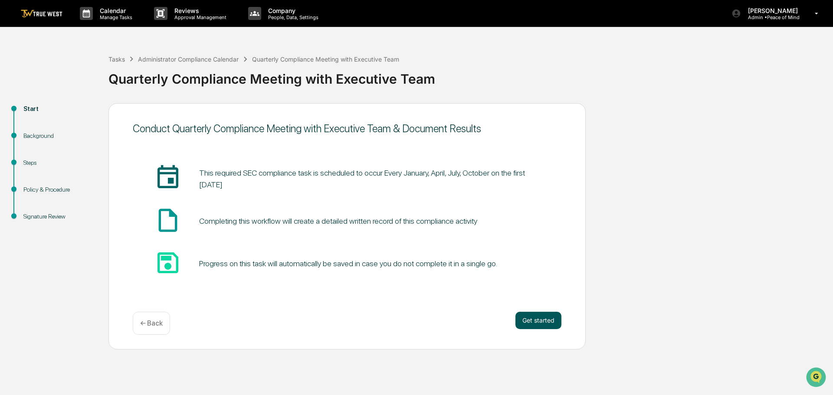
click at [542, 317] on button "Get started" at bounding box center [538, 320] width 46 height 17
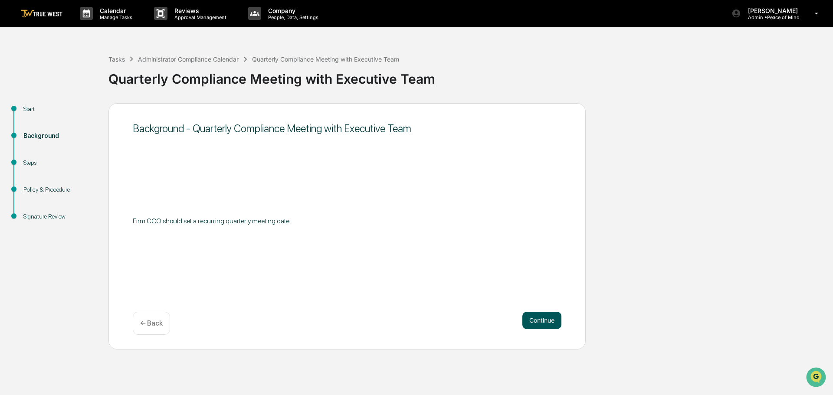
click at [541, 318] on button "Continue" at bounding box center [541, 320] width 39 height 17
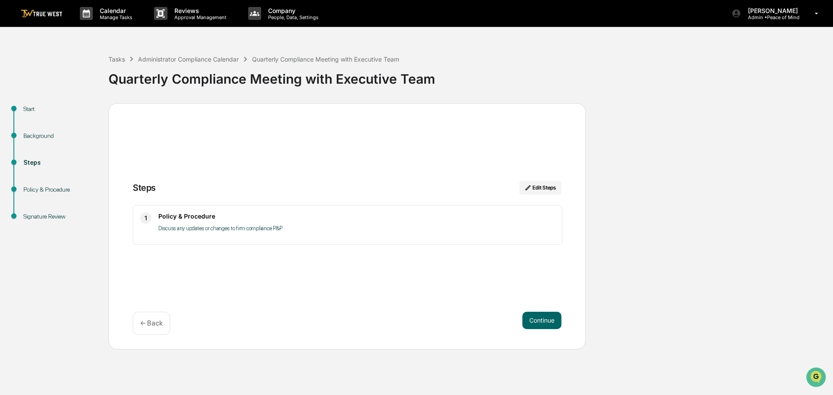
click at [541, 318] on button "Continue" at bounding box center [541, 320] width 39 height 17
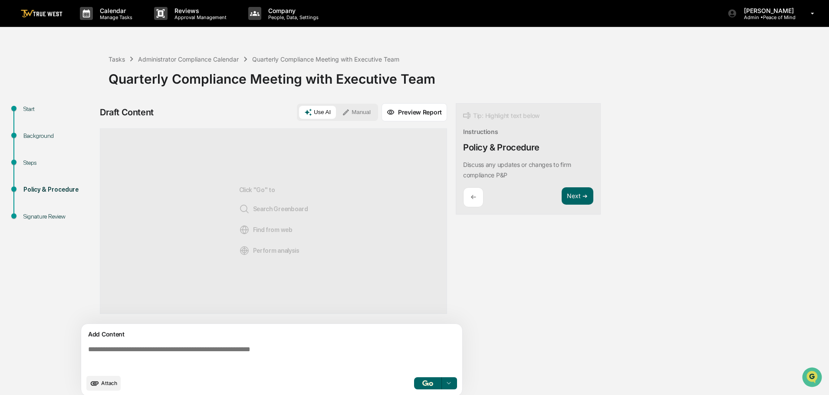
click at [364, 115] on button "Manual" at bounding box center [356, 112] width 39 height 13
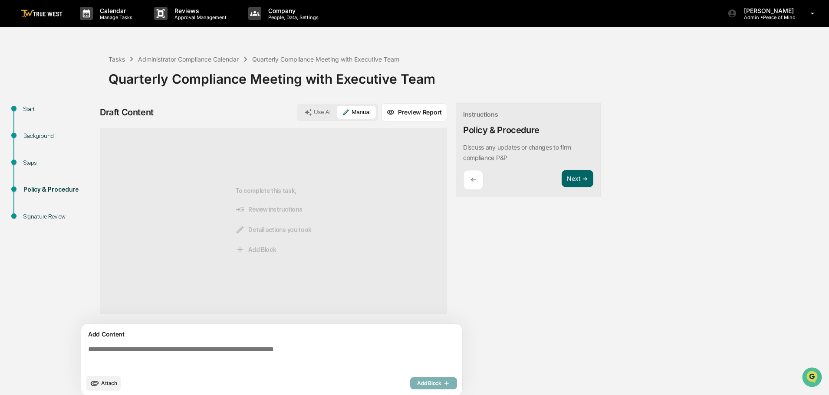
click at [88, 349] on textarea at bounding box center [273, 357] width 377 height 31
paste textarea "**********"
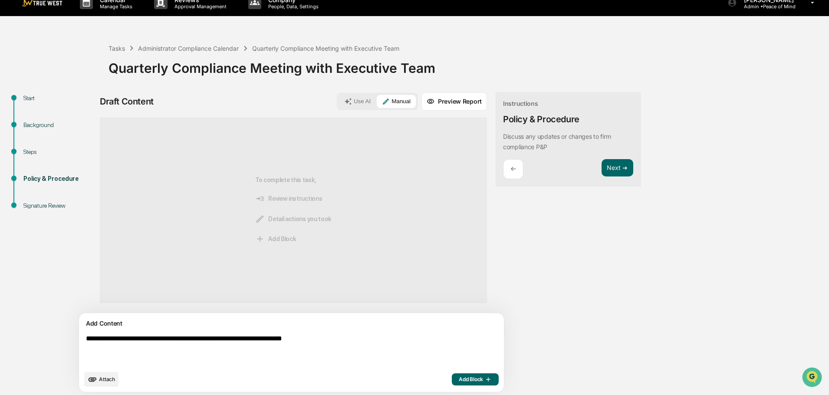
scroll to position [13, 0]
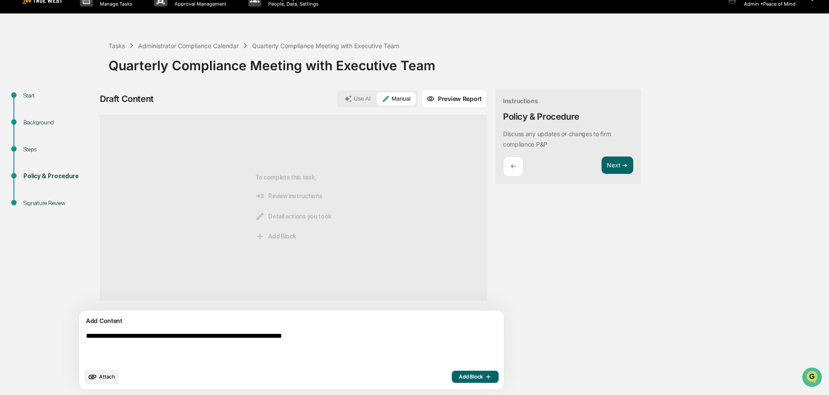
type textarea "**********"
click at [459, 376] on span "Add Block" at bounding box center [475, 377] width 33 height 7
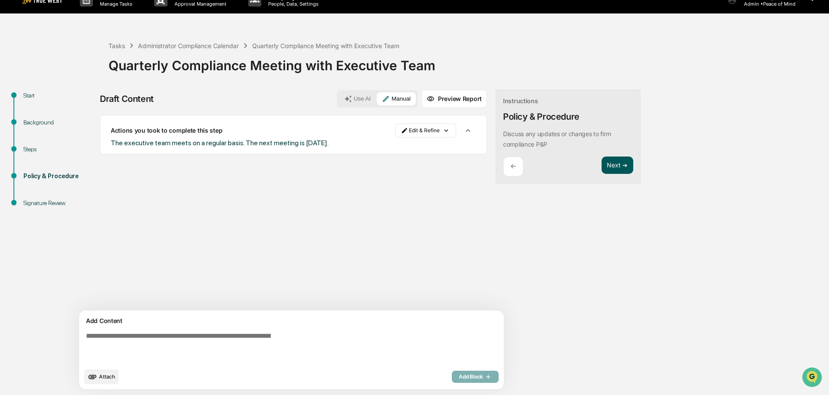
click at [601, 165] on button "Next ➔" at bounding box center [617, 166] width 32 height 18
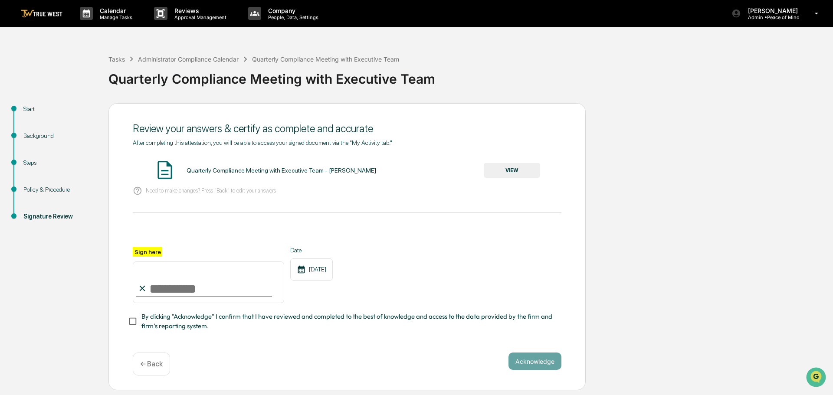
click at [508, 173] on button "VIEW" at bounding box center [512, 170] width 56 height 15
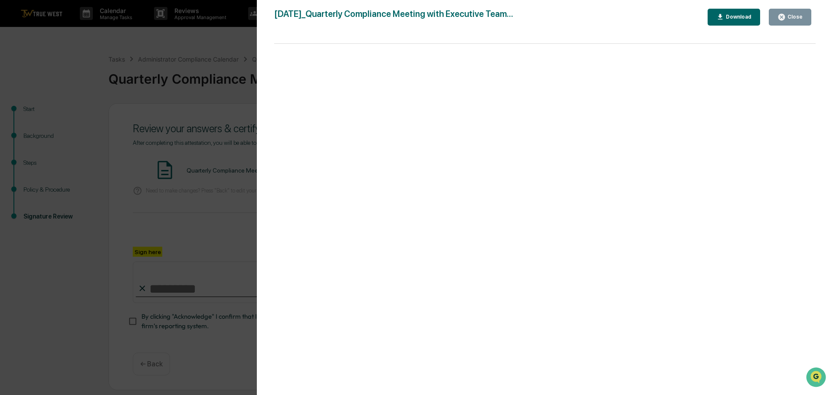
click at [180, 51] on div "Version History 10/14/2025, 06:38 PM Tammy Steffen 2025-10-14_Quarterly Complia…" at bounding box center [416, 197] width 833 height 395
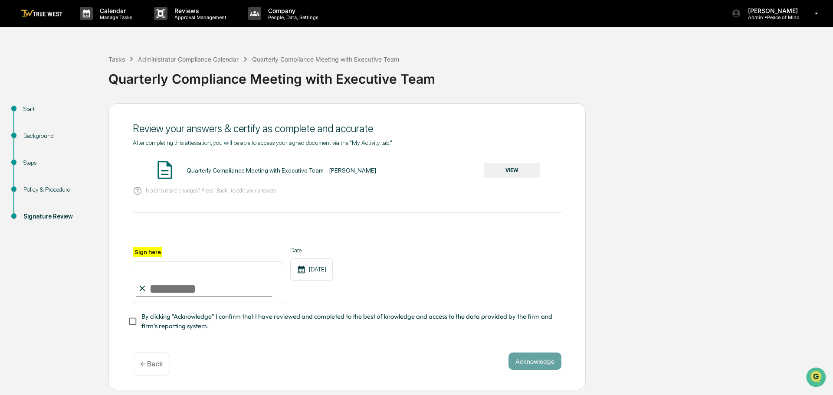
click at [175, 285] on input "Sign here" at bounding box center [208, 283] width 151 height 42
type input "**********"
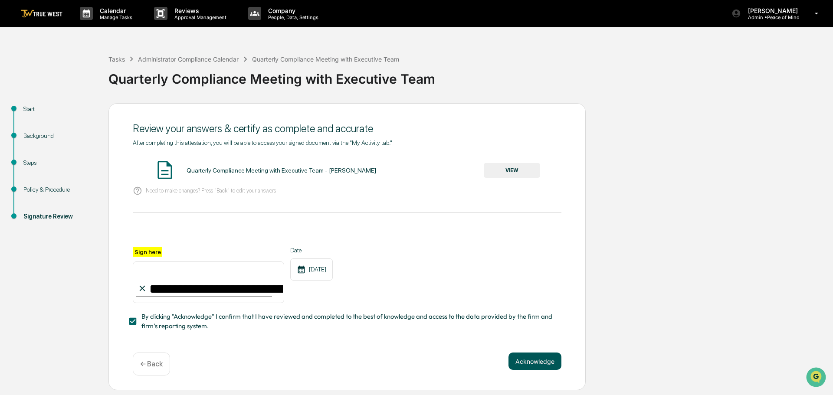
click at [537, 364] on button "Acknowledge" at bounding box center [534, 361] width 53 height 17
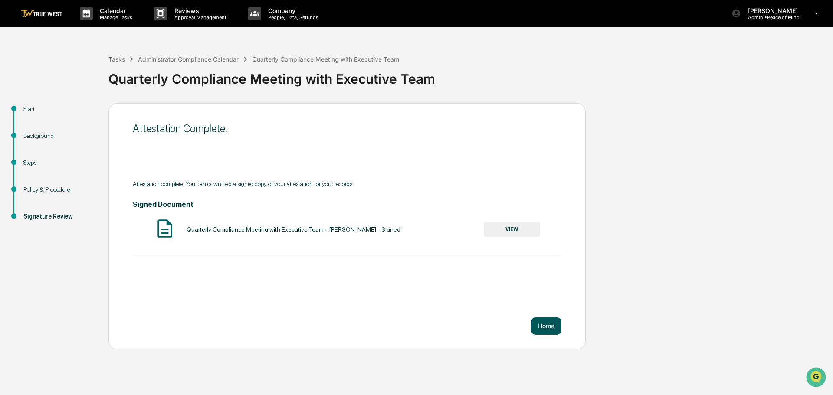
click at [547, 327] on button "Home" at bounding box center [546, 326] width 30 height 17
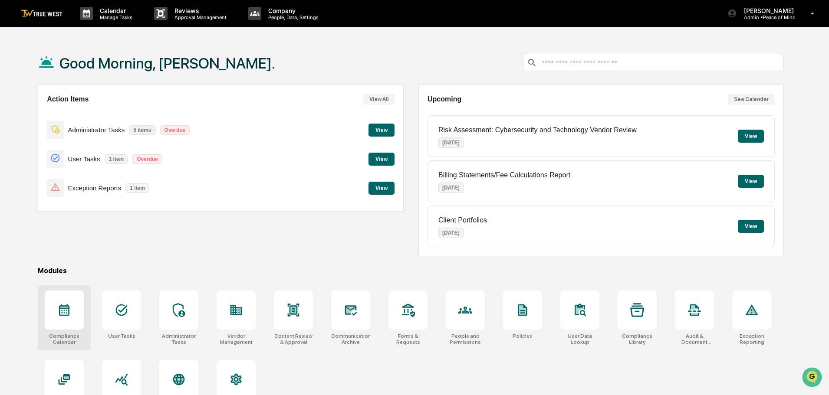
click at [62, 311] on icon at bounding box center [64, 311] width 10 height 12
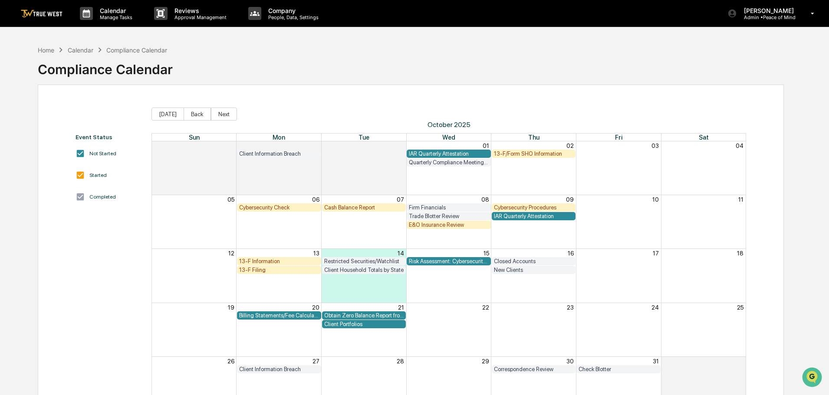
click at [344, 324] on div "Client Portfolios" at bounding box center [364, 324] width 80 height 7
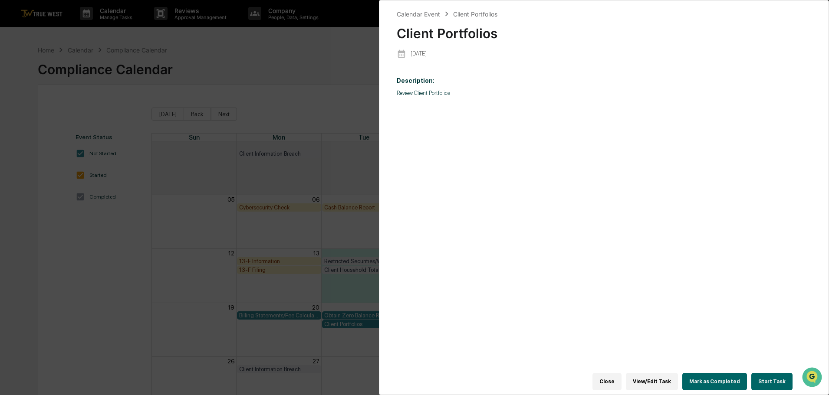
click at [771, 378] on button "Start Task" at bounding box center [771, 381] width 41 height 17
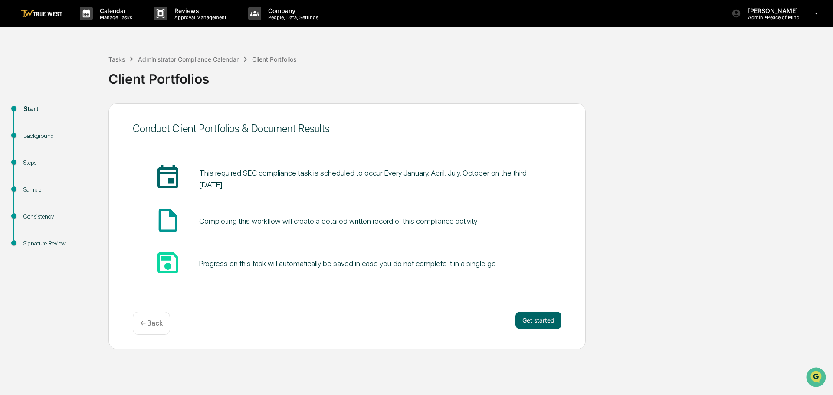
click at [146, 324] on p "← Back" at bounding box center [151, 323] width 23 height 8
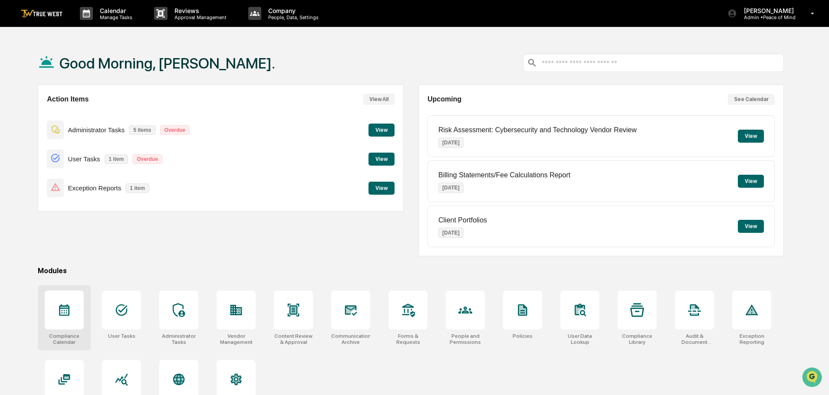
click at [67, 311] on icon at bounding box center [64, 311] width 10 height 12
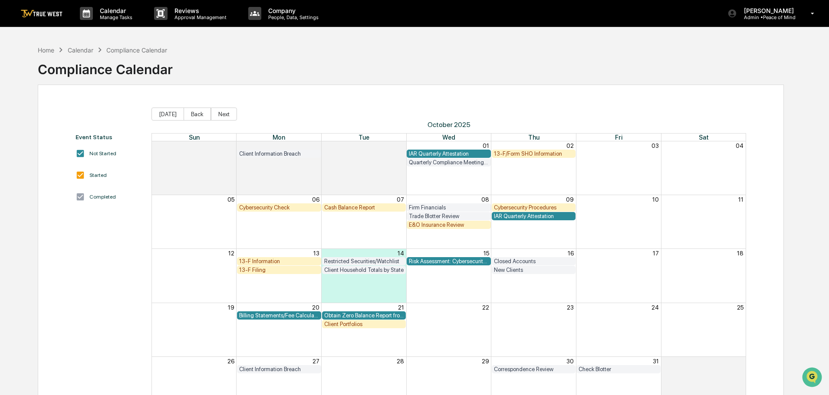
click at [364, 208] on div "Cash Balance Report" at bounding box center [364, 207] width 80 height 7
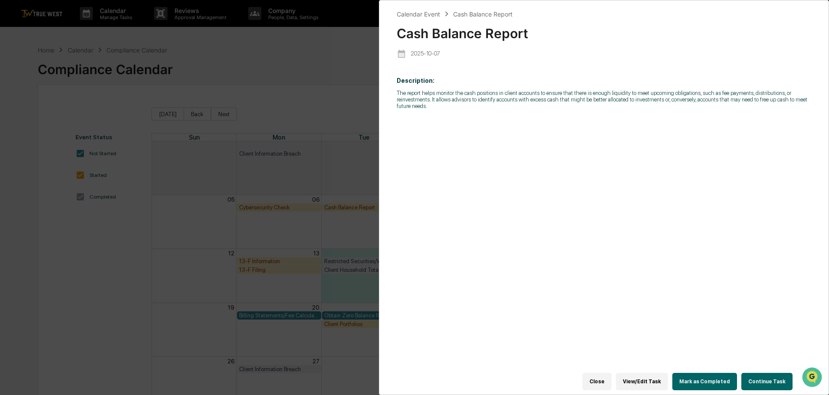
click at [754, 376] on button "Continue Task" at bounding box center [766, 381] width 51 height 17
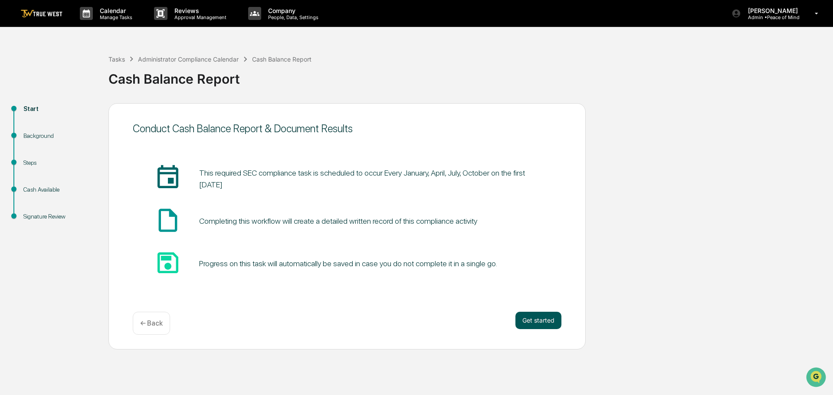
click at [533, 321] on button "Get started" at bounding box center [538, 320] width 46 height 17
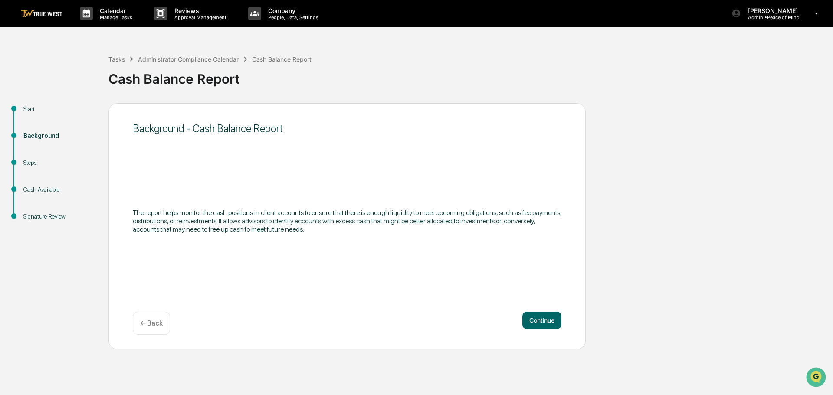
click at [533, 321] on button "Continue" at bounding box center [541, 320] width 39 height 17
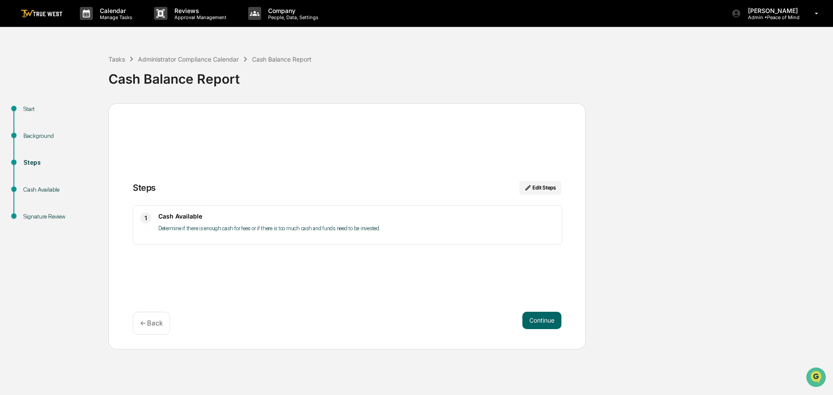
click at [533, 321] on button "Continue" at bounding box center [541, 320] width 39 height 17
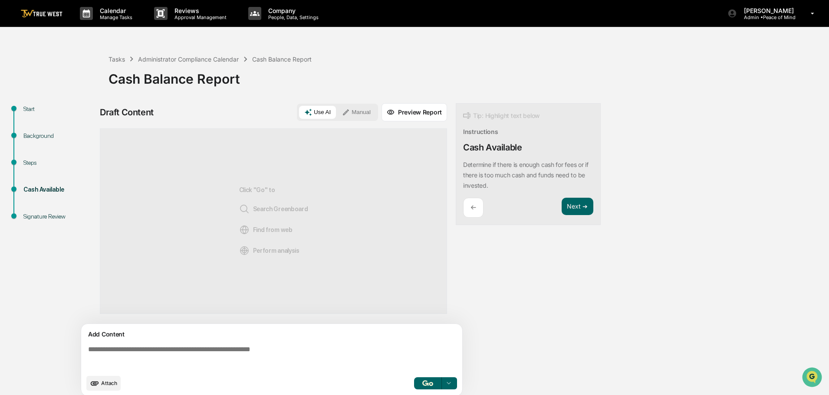
click at [361, 111] on button "Manual" at bounding box center [356, 112] width 39 height 13
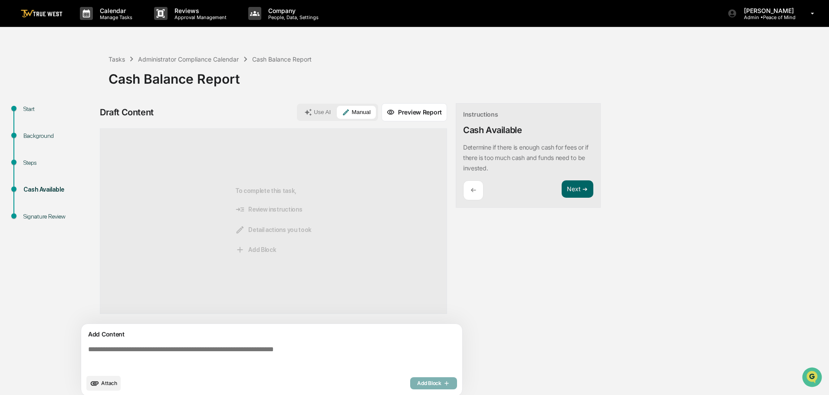
click at [88, 350] on textarea at bounding box center [273, 357] width 377 height 31
paste textarea "**********"
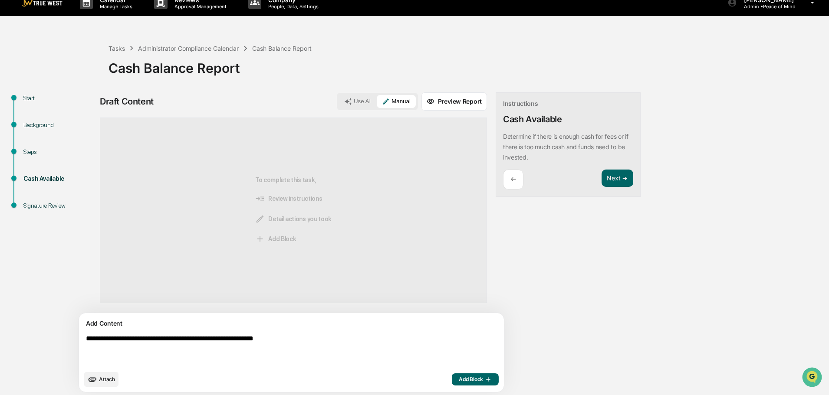
scroll to position [13, 0]
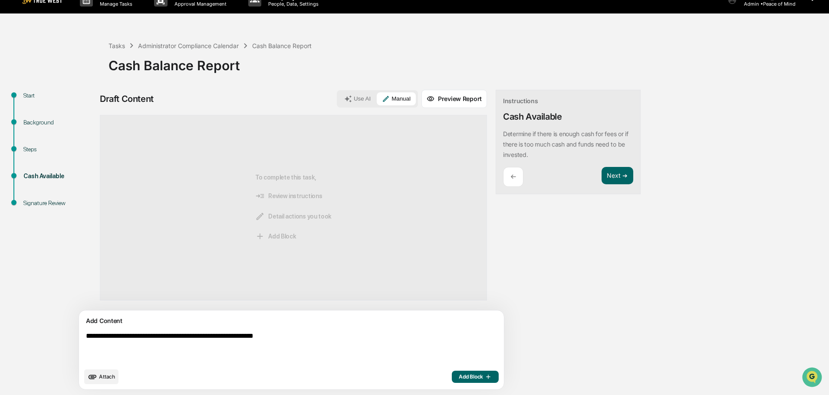
type textarea "**********"
click at [459, 376] on span "Add Block" at bounding box center [475, 377] width 33 height 7
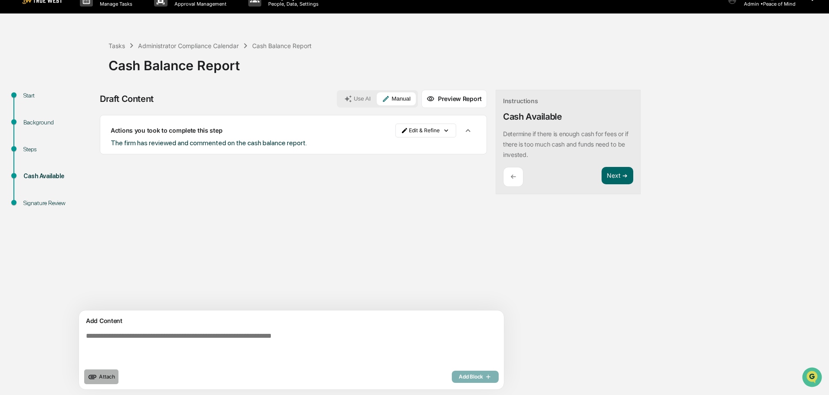
click at [97, 374] on icon "upload document" at bounding box center [93, 377] width 10 height 10
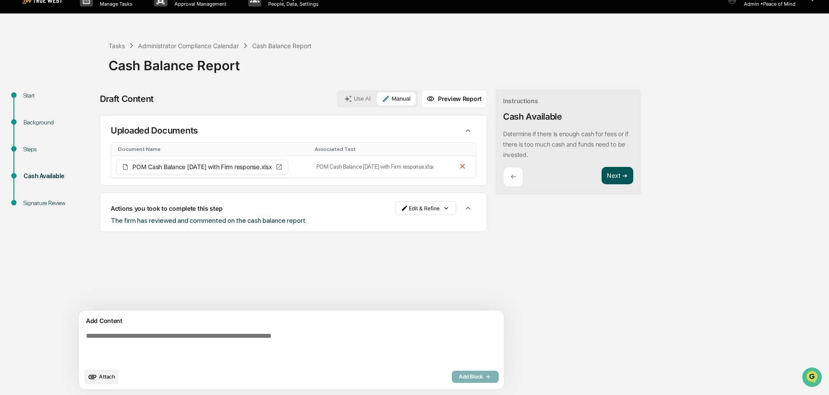
click at [601, 174] on button "Next ➔" at bounding box center [617, 176] width 32 height 18
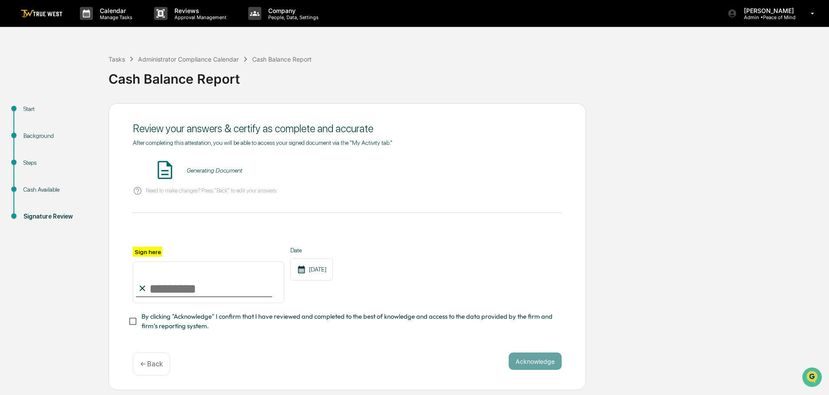
scroll to position [0, 0]
click at [509, 170] on button "VIEW" at bounding box center [512, 170] width 56 height 15
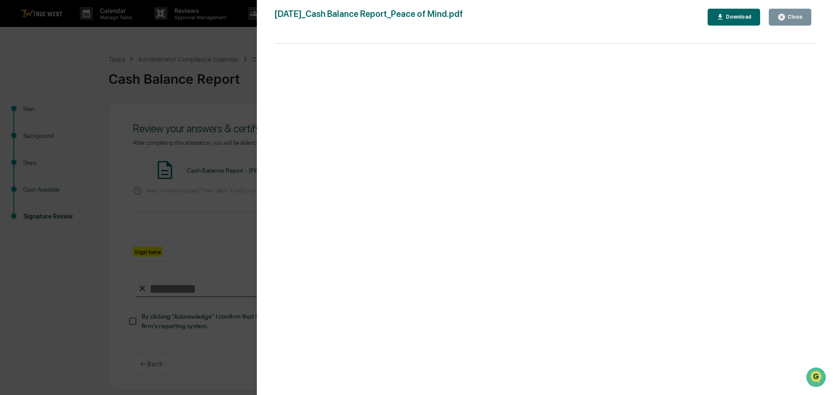
click at [226, 48] on div "Version History 10/14/2025, 06:40 PM Tammy Steffen 2025-10-14_Cash Balance Repo…" at bounding box center [416, 197] width 833 height 395
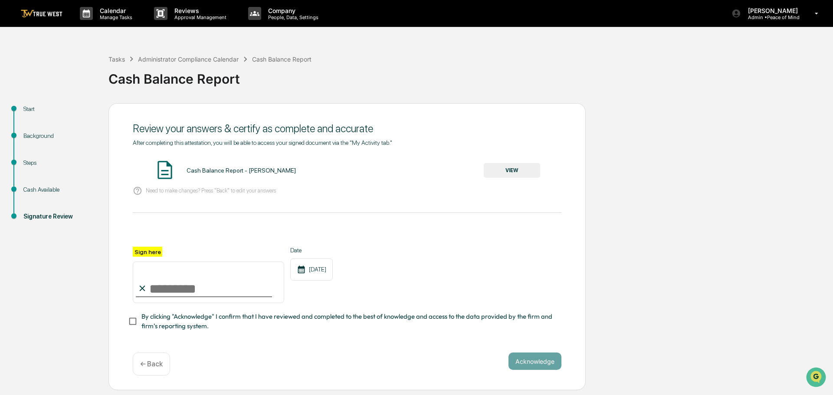
click at [182, 285] on input "Sign here" at bounding box center [208, 283] width 151 height 42
type input "**********"
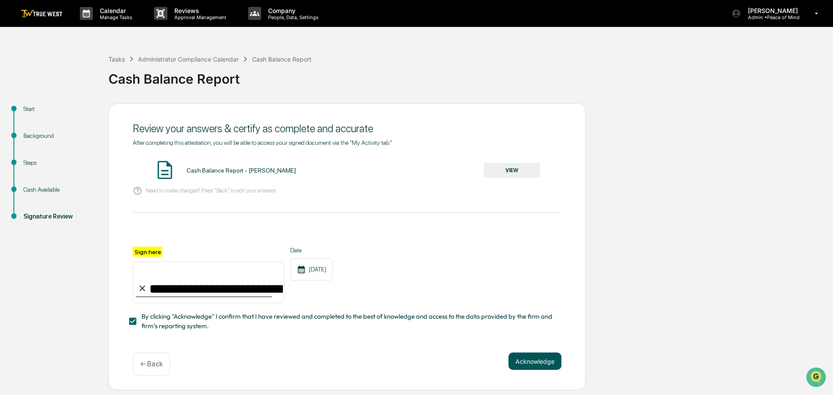
click at [539, 362] on button "Acknowledge" at bounding box center [534, 361] width 53 height 17
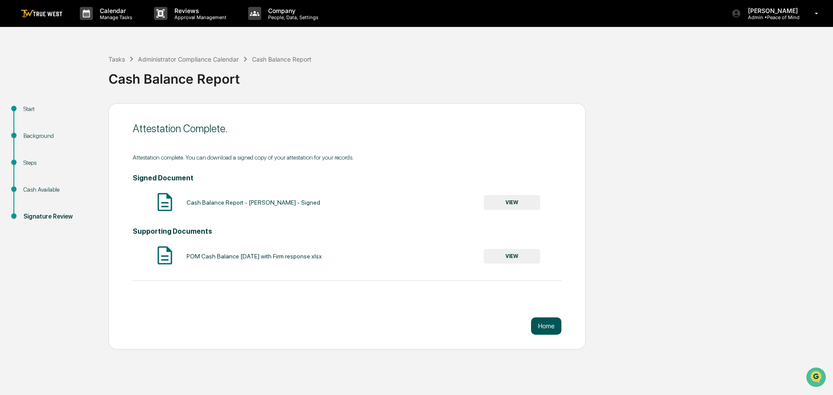
click at [544, 323] on button "Home" at bounding box center [546, 326] width 30 height 17
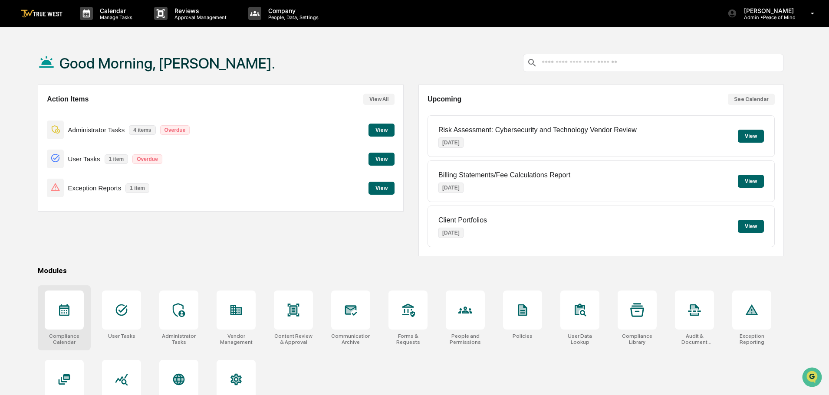
click at [66, 309] on icon at bounding box center [64, 310] width 14 height 14
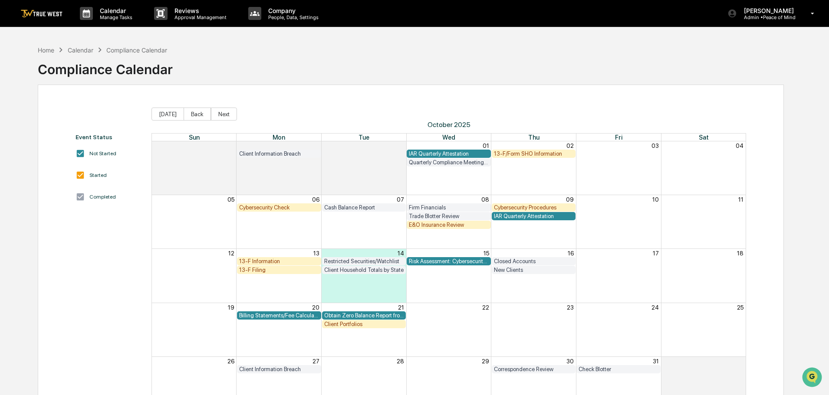
click at [433, 153] on div "IAR Quarterly Attestation" at bounding box center [449, 154] width 80 height 7
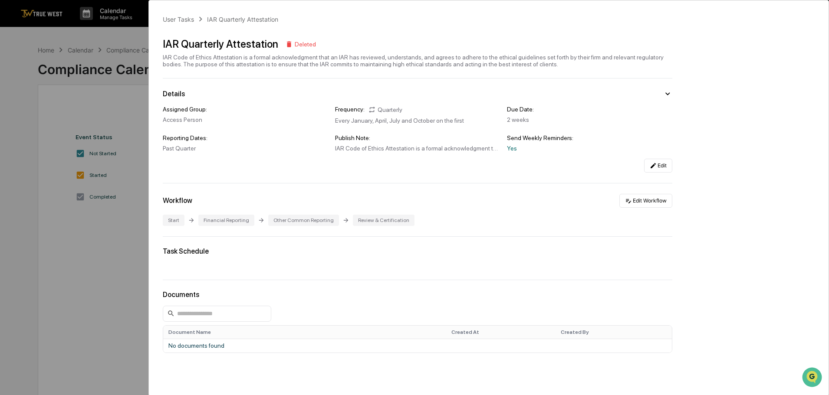
click at [72, 37] on div "User Tasks IAR Quarterly Attestation IAR Quarterly Attestation Deleted IAR Code…" at bounding box center [414, 197] width 829 height 395
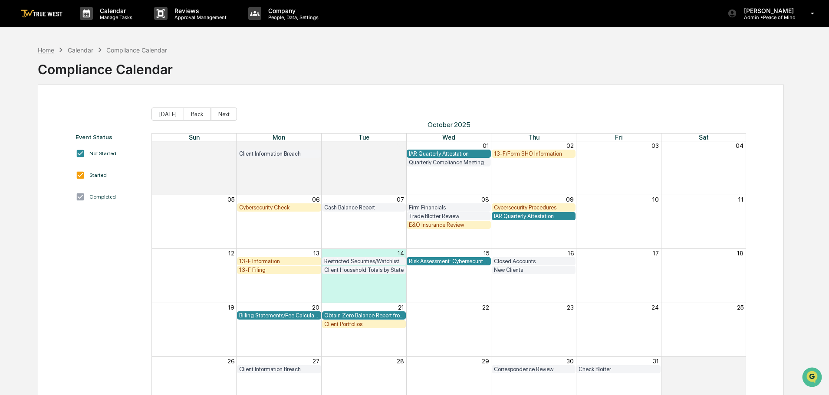
click at [47, 50] on div "Home" at bounding box center [46, 49] width 16 height 7
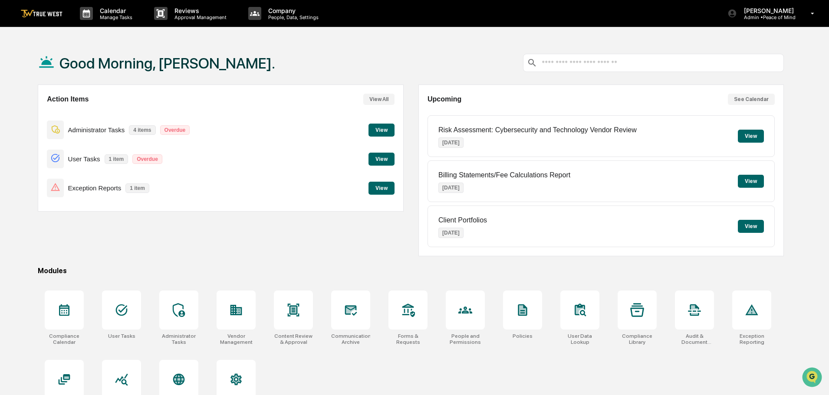
click at [388, 161] on button "View" at bounding box center [381, 159] width 26 height 13
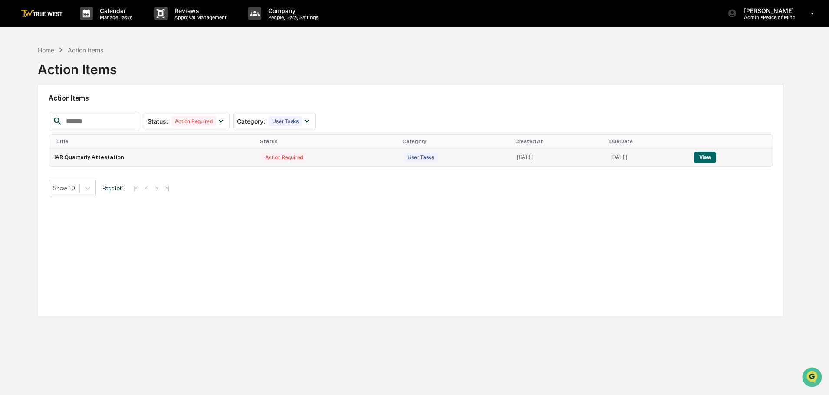
click at [711, 157] on button "View" at bounding box center [705, 157] width 22 height 11
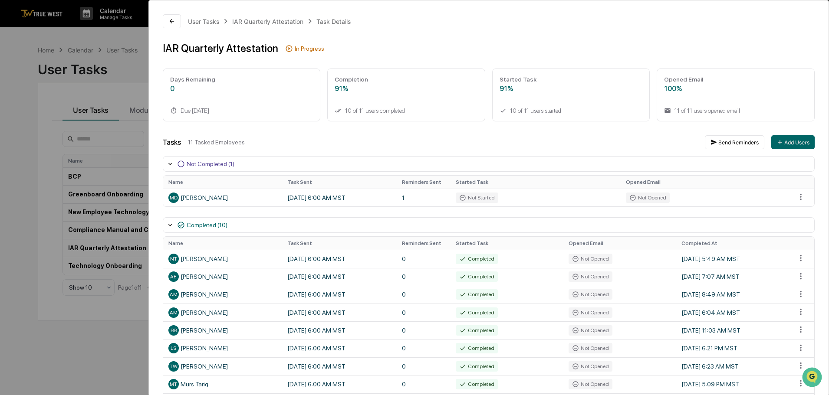
click at [18, 41] on div "User Tasks IAR Quarterly Attestation Task Details IAR Quarterly Attestation In …" at bounding box center [414, 197] width 829 height 395
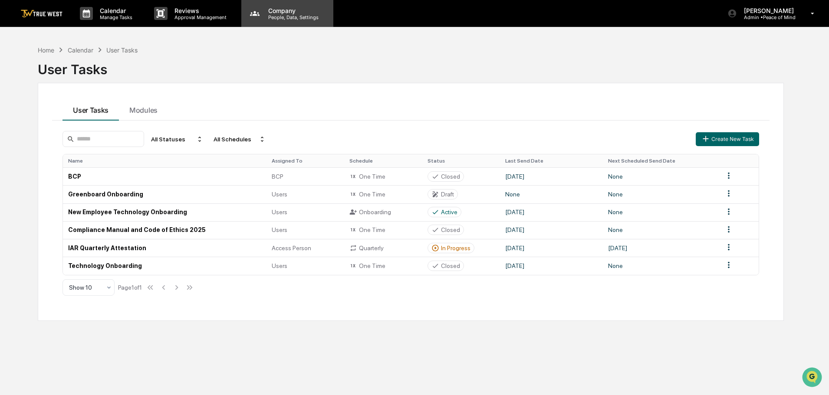
click at [275, 17] on p "People, Data, Settings" at bounding box center [292, 17] width 62 height 6
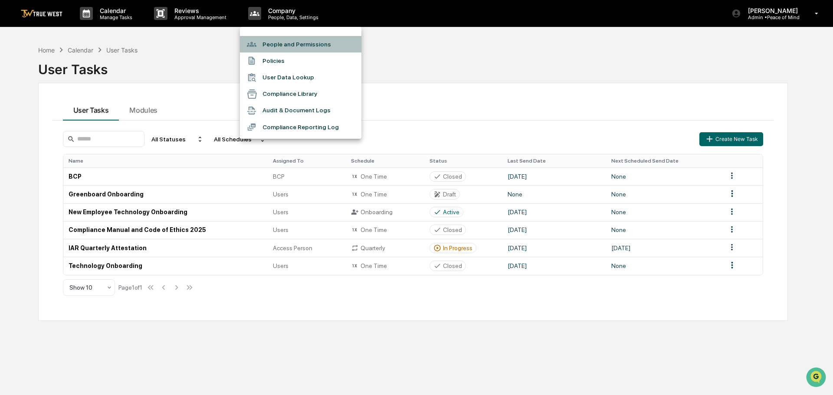
click at [272, 44] on li "People and Permissions" at bounding box center [300, 44] width 121 height 16
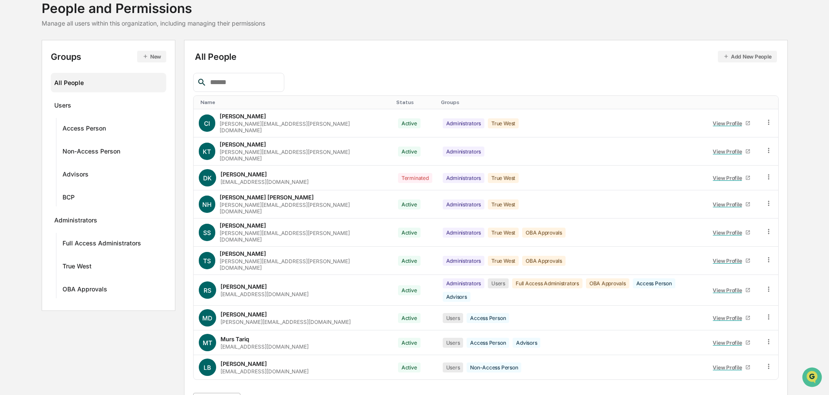
scroll to position [125, 0]
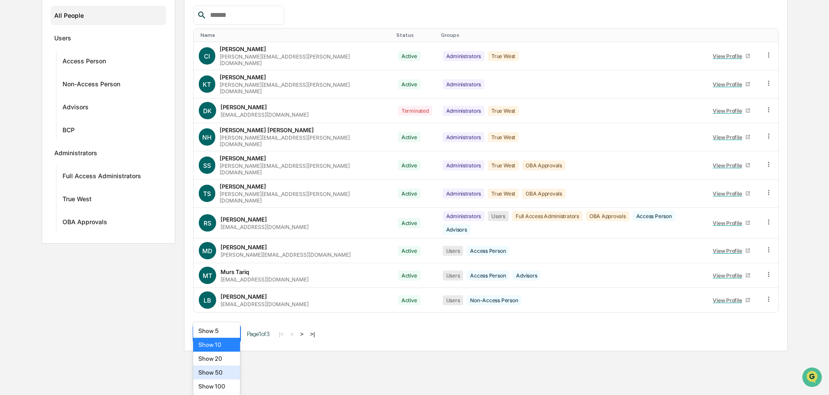
click at [230, 351] on body "Calendar Manage Tasks Reviews Approval Management Company People, Data, Setting…" at bounding box center [414, 113] width 829 height 476
click at [209, 374] on div "Show 50" at bounding box center [216, 373] width 47 height 14
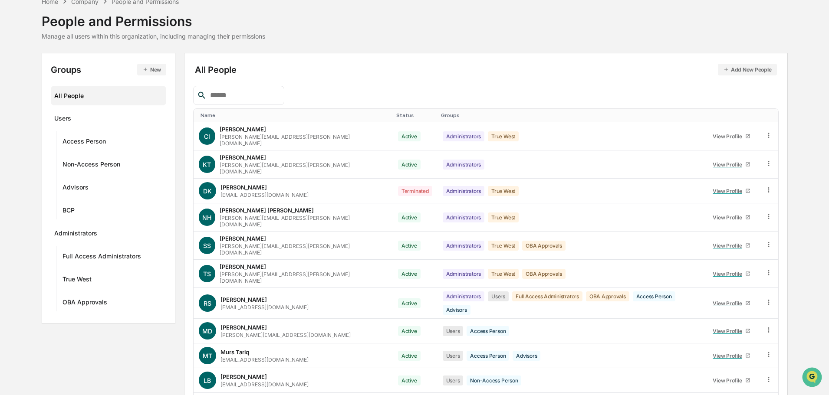
scroll to position [0, 0]
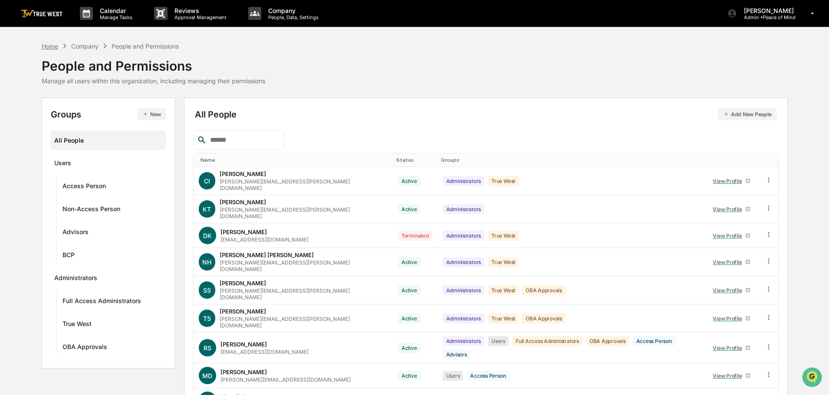
click at [46, 46] on div "Home" at bounding box center [50, 46] width 16 height 7
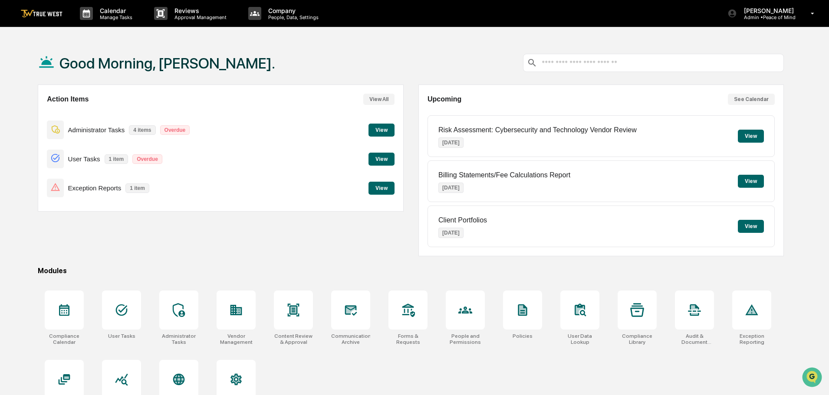
click at [380, 159] on button "View" at bounding box center [381, 159] width 26 height 13
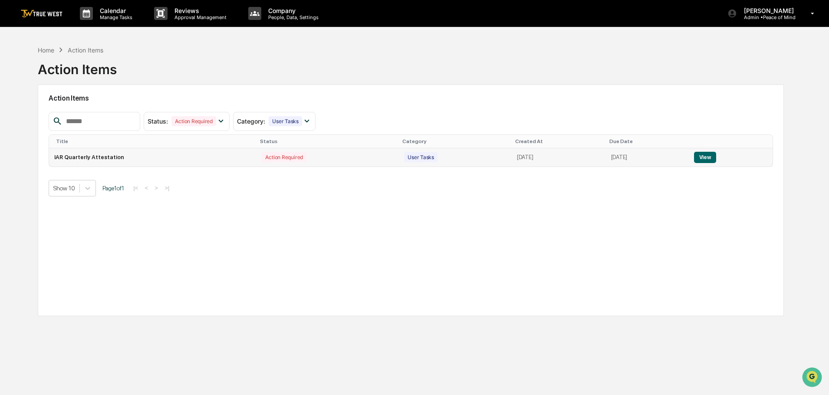
click at [716, 159] on button "View" at bounding box center [705, 157] width 22 height 11
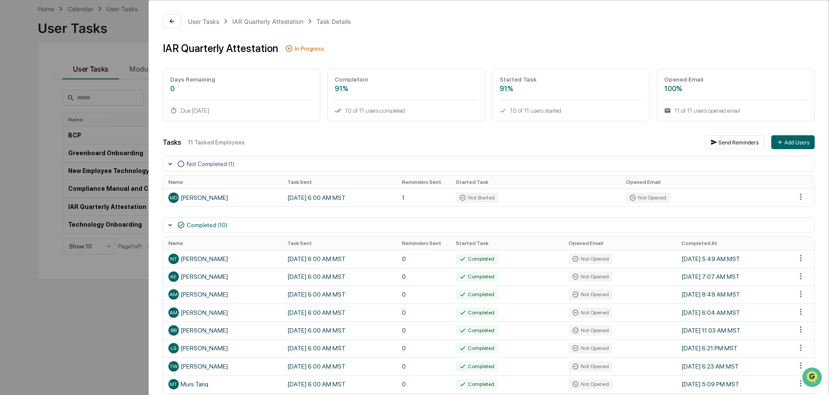
scroll to position [43, 0]
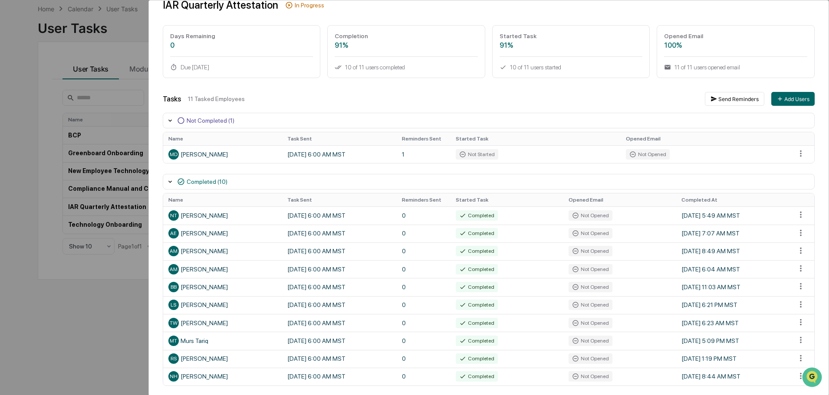
click at [2, 31] on div "User Tasks IAR Quarterly Attestation Task Details IAR Quarterly Attestation In …" at bounding box center [414, 197] width 829 height 395
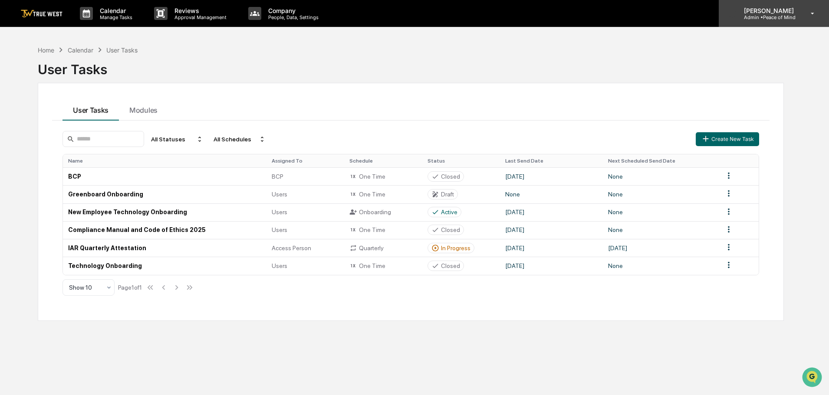
click at [770, 16] on p "Admin • Peace of Mind" at bounding box center [767, 17] width 61 height 6
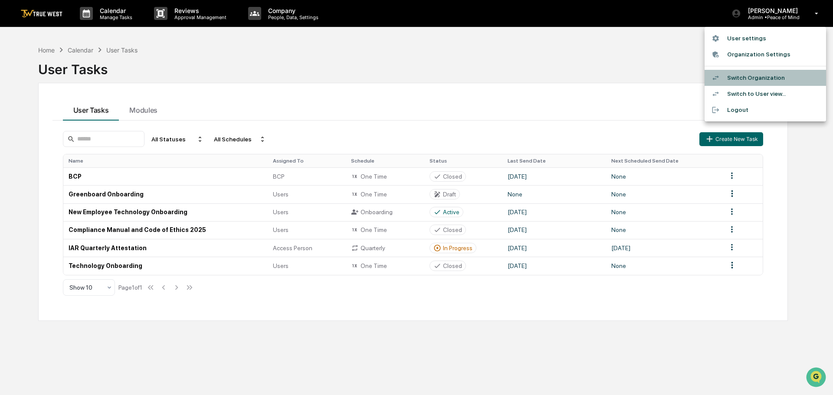
click at [751, 77] on li "Switch Organization" at bounding box center [765, 78] width 121 height 16
